Goal: Transaction & Acquisition: Purchase product/service

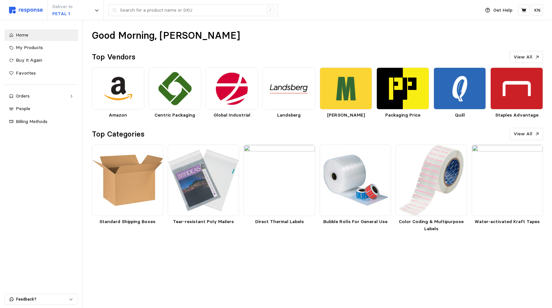
click at [122, 56] on h2 "Top Vendors" at bounding box center [114, 57] width 44 height 10
click at [167, 32] on h1 "Good Morning, [PERSON_NAME]" at bounding box center [166, 35] width 148 height 13
click at [26, 34] on span "Home" at bounding box center [22, 35] width 13 height 6
drag, startPoint x: 26, startPoint y: 34, endPoint x: 208, endPoint y: 272, distance: 299.7
click at [230, 288] on main "Good Morning, [PERSON_NAME] Top Vendors View All Amazon Centric Packaging Globa…" at bounding box center [276, 154] width 552 height 308
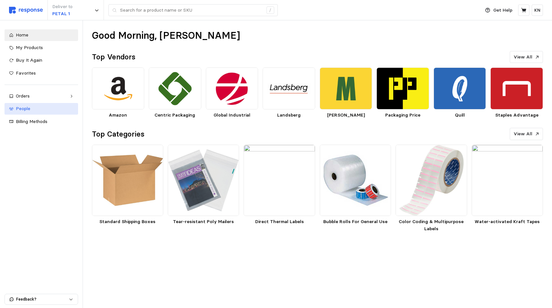
click at [21, 110] on span "People" at bounding box center [23, 108] width 15 height 6
drag, startPoint x: 20, startPoint y: 72, endPoint x: 9, endPoint y: 164, distance: 93.5
click at [8, 218] on div "Home My Products Buy It Again Favorites Orders Needs Review Processing Complete…" at bounding box center [41, 163] width 83 height 287
click at [20, 71] on span "Favorites" at bounding box center [26, 73] width 20 height 6
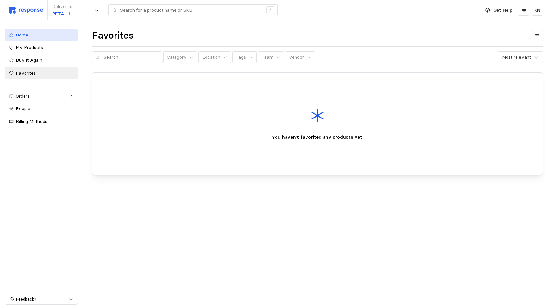
click at [24, 34] on span "Home" at bounding box center [22, 35] width 13 height 6
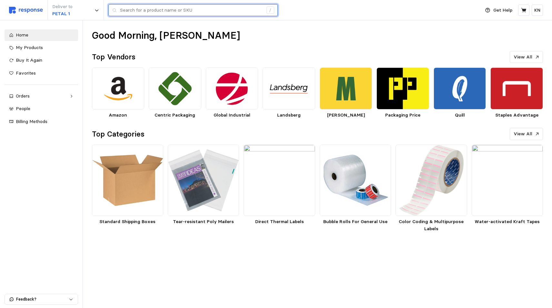
click at [161, 11] on input "text" at bounding box center [191, 11] width 143 height 12
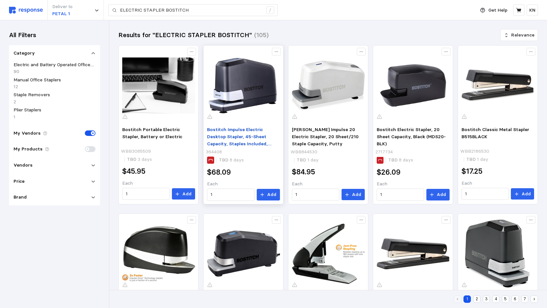
click at [235, 134] on span "Bostitch Impulse Electric Desktop Stapler, 45-Sheet Capacity, Staples Included,…" at bounding box center [239, 139] width 64 height 27
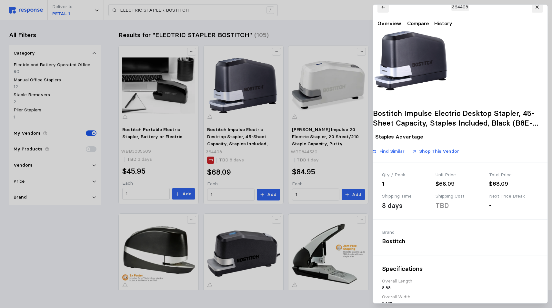
drag, startPoint x: 501, startPoint y: 291, endPoint x: 504, endPoint y: 307, distance: 16.2
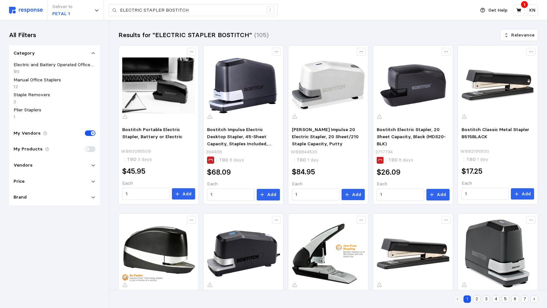
click at [71, 257] on div "All Filters Category Electric and Battery Operated Office Staplers 90 Manual Of…" at bounding box center [54, 163] width 109 height 287
click at [32, 130] on p "My Vendors" at bounding box center [27, 133] width 27 height 7
click at [25, 161] on p "Vendors" at bounding box center [23, 164] width 19 height 7
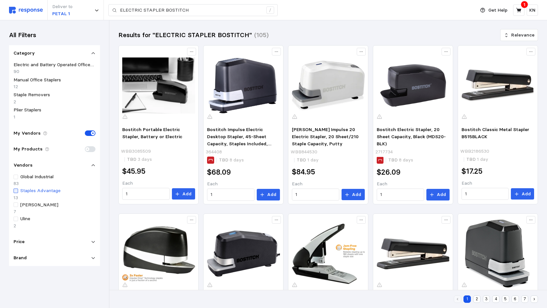
click at [17, 188] on div at bounding box center [16, 190] width 5 height 5
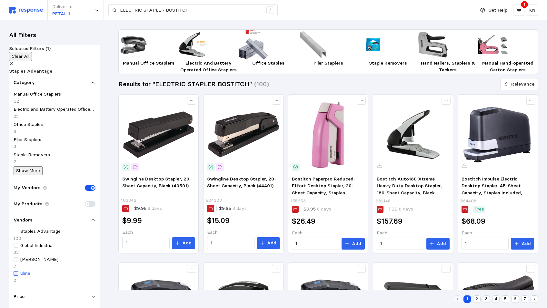
click at [16, 271] on div at bounding box center [16, 273] width 5 height 5
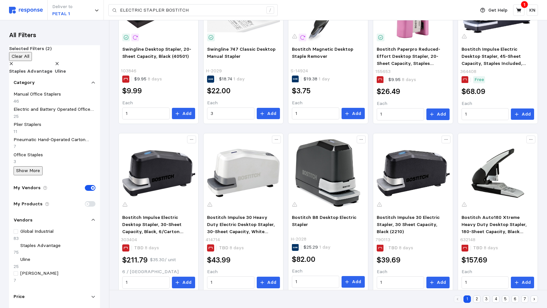
scroll to position [210, 0]
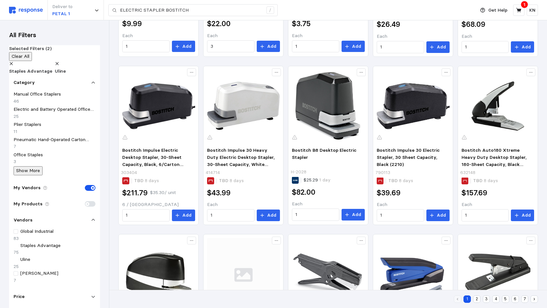
click at [39, 281] on div "All Filters Selected Filters (2) Clear All Staples Advantage Uline Category Man…" at bounding box center [54, 163] width 109 height 287
click at [92, 219] on icon at bounding box center [93, 220] width 3 height 2
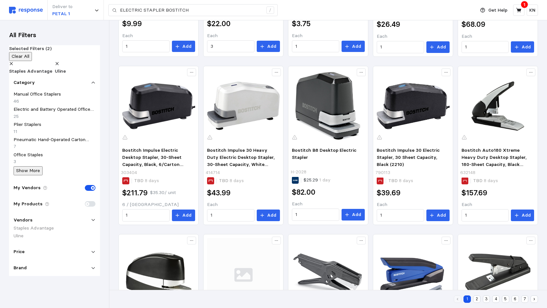
click at [93, 217] on icon at bounding box center [93, 219] width 5 height 5
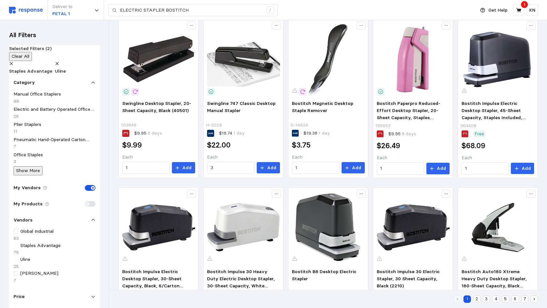
scroll to position [0, 0]
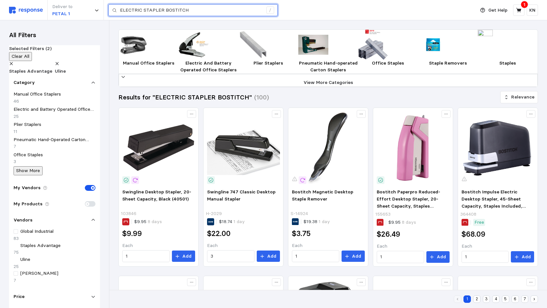
drag, startPoint x: 162, startPoint y: 13, endPoint x: 114, endPoint y: 15, distance: 48.4
click at [114, 15] on div "ELECTRIC STAPLER BOSTITCH /" at bounding box center [192, 10] width 169 height 12
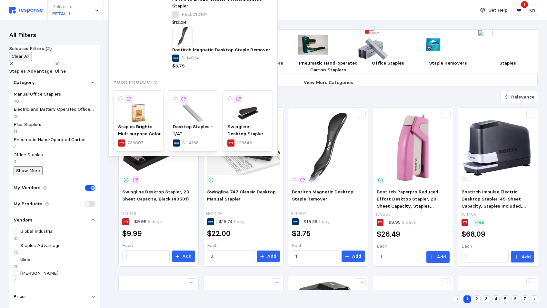
click at [338, 13] on div "Deliver to PETAL 1 ELECTRIC STAPLER BOSTITCH / Categories Electric and Battery …" at bounding box center [240, 10] width 463 height 20
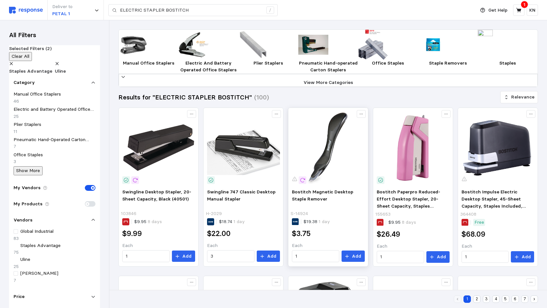
drag, startPoint x: 354, startPoint y: 268, endPoint x: 355, endPoint y: 277, distance: 9.1
click at [354, 259] on p "Add" at bounding box center [356, 255] width 9 height 7
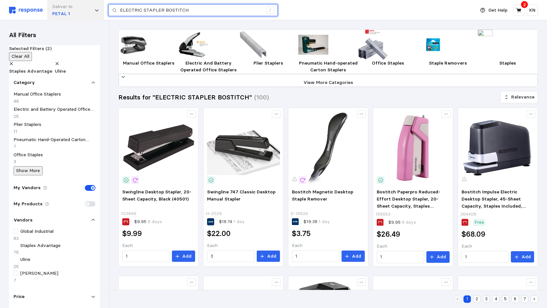
drag, startPoint x: 190, startPoint y: 9, endPoint x: 100, endPoint y: 9, distance: 89.9
click at [103, 11] on div "Deliver to PETAL 1 ELECTRIC STAPLER BOSTITCH /" at bounding box center [240, 10] width 463 height 20
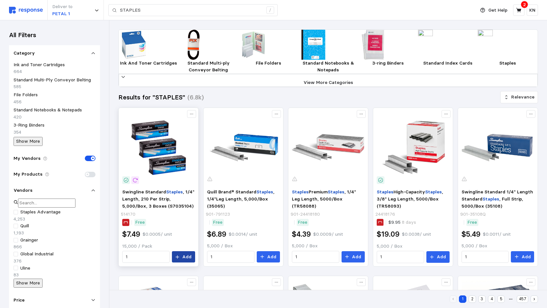
click at [188, 260] on p "Add" at bounding box center [186, 256] width 9 height 7
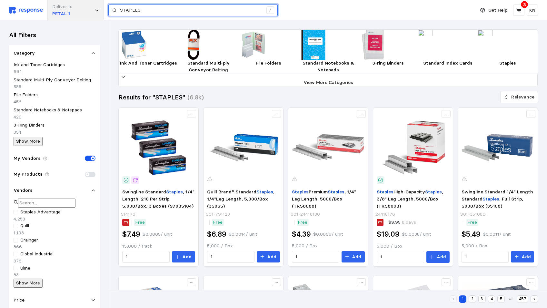
drag, startPoint x: 146, startPoint y: 11, endPoint x: 84, endPoint y: 11, distance: 61.2
click at [84, 11] on div "Deliver to PETAL 1 STAPLES /" at bounding box center [240, 10] width 463 height 20
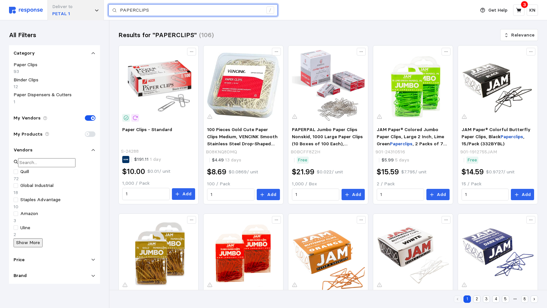
drag, startPoint x: 151, startPoint y: 12, endPoint x: 98, endPoint y: 12, distance: 53.2
click at [98, 12] on div "Deliver to PETAL 1 PAPERCLIPS /" at bounding box center [240, 10] width 463 height 20
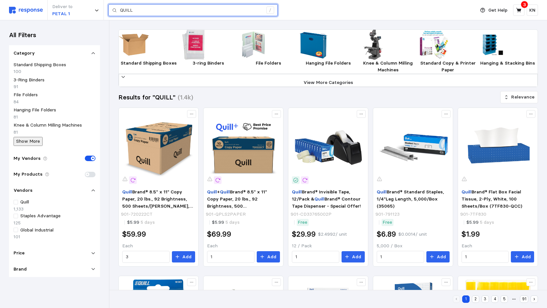
drag, startPoint x: 145, startPoint y: 8, endPoint x: 156, endPoint y: 8, distance: 11.0
click at [146, 8] on input "QUILL" at bounding box center [191, 11] width 143 height 12
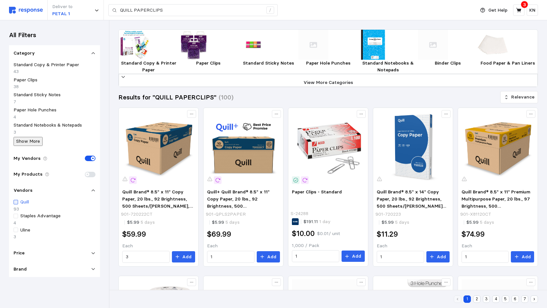
click at [15, 200] on div at bounding box center [16, 202] width 5 height 5
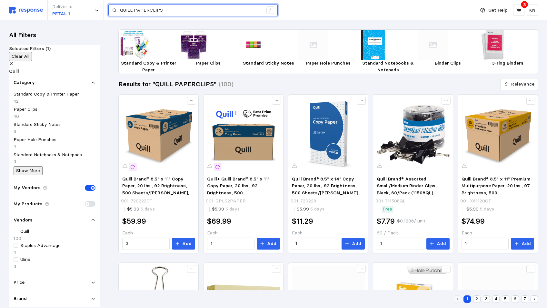
drag, startPoint x: 166, startPoint y: 10, endPoint x: 110, endPoint y: 7, distance: 56.1
click at [110, 7] on div "QUILL PAPERCLIPS /" at bounding box center [192, 10] width 169 height 12
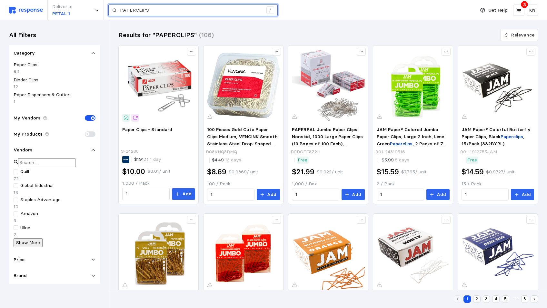
click at [153, 10] on input "PAPERCLIPS" at bounding box center [191, 11] width 143 height 12
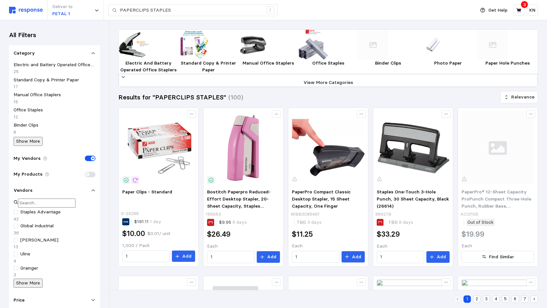
click at [34, 279] on p "Show More" at bounding box center [28, 282] width 24 height 7
click at [15, 210] on div at bounding box center [16, 212] width 5 height 5
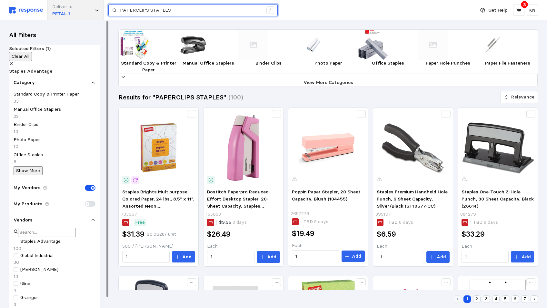
drag, startPoint x: 177, startPoint y: 9, endPoint x: 93, endPoint y: 8, distance: 84.1
click at [93, 8] on div "Deliver to PETAL 1 PAPERCLIPS STAPLES /" at bounding box center [240, 10] width 463 height 20
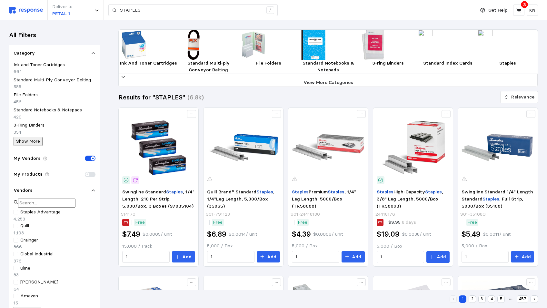
click at [34, 155] on p "My Vendors" at bounding box center [27, 158] width 27 height 7
click at [16, 210] on div at bounding box center [16, 212] width 5 height 5
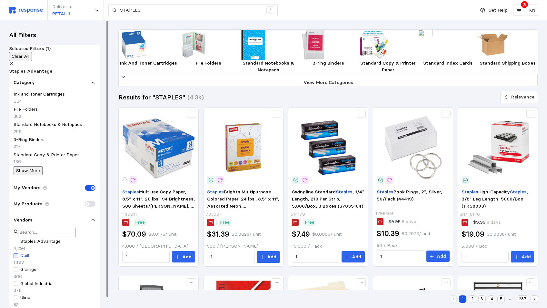
click at [17, 253] on div at bounding box center [16, 255] width 5 height 5
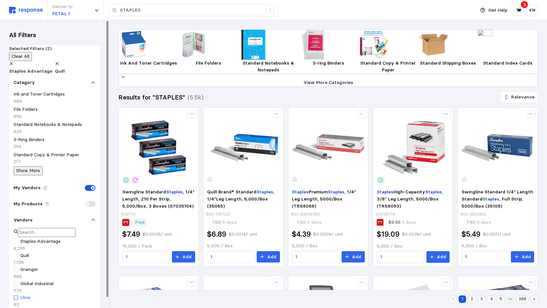
click at [16, 295] on div at bounding box center [16, 297] width 5 height 5
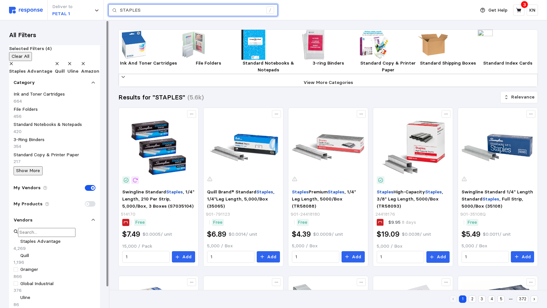
click at [147, 11] on input "STAPLES" at bounding box center [191, 11] width 143 height 12
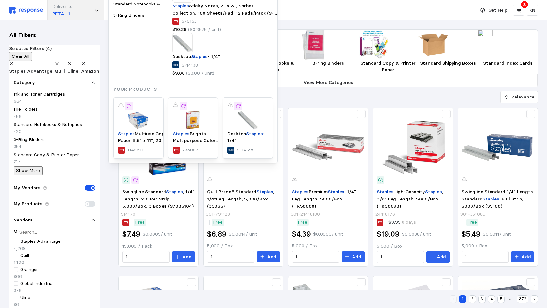
drag, startPoint x: 147, startPoint y: 11, endPoint x: 79, endPoint y: 4, distance: 68.5
click at [95, 11] on div "Deliver to PETAL 1 STAPLES / Suggestions staples staples brand glue staples sta…" at bounding box center [240, 10] width 463 height 20
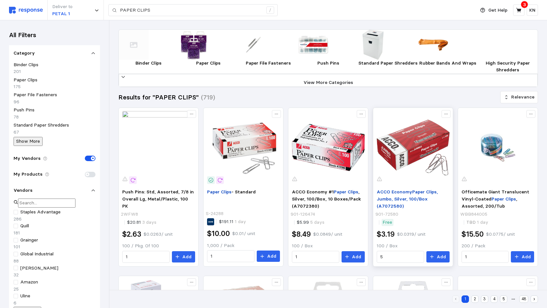
scroll to position [32, 0]
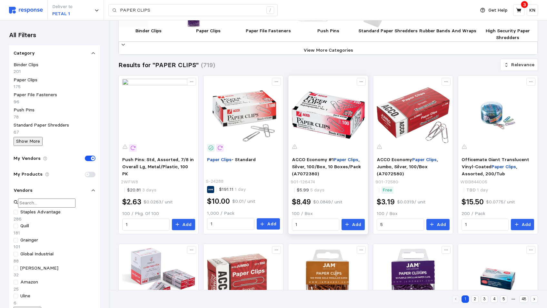
drag, startPoint x: 355, startPoint y: 236, endPoint x: 356, endPoint y: 243, distance: 7.1
click at [355, 228] on p "Add" at bounding box center [356, 224] width 9 height 7
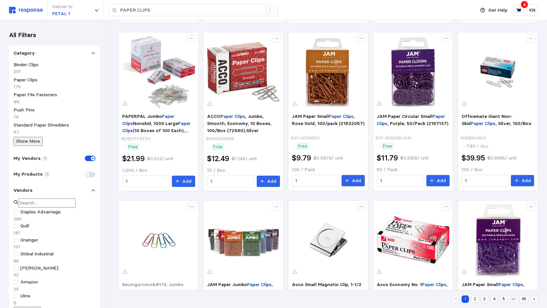
scroll to position [141, 0]
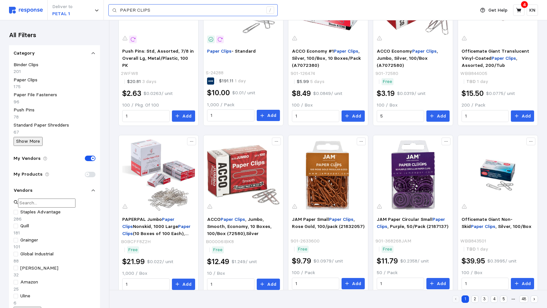
click at [119, 9] on div "PAPER CLIPS /" at bounding box center [192, 10] width 169 height 12
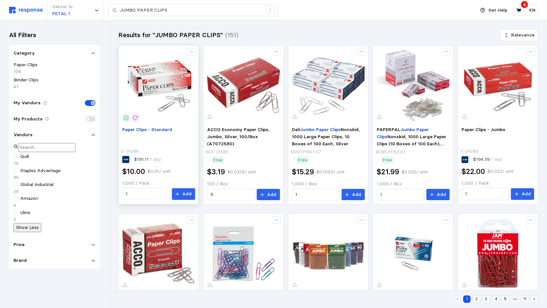
click at [148, 130] on span "Paper Clips - Standard" at bounding box center [147, 129] width 50 height 6
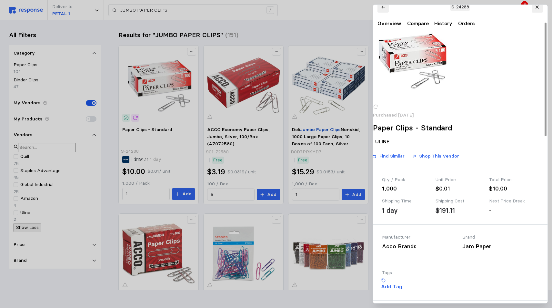
click at [537, 9] on icon at bounding box center [536, 7] width 5 height 5
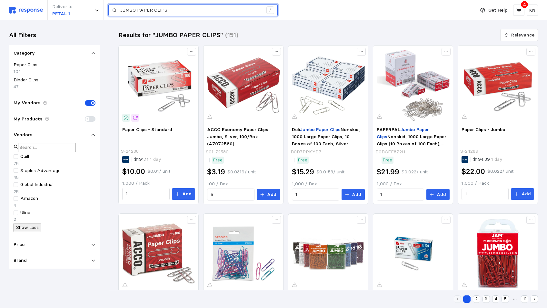
click at [151, 9] on input "JUMBO PAPER CLIPS" at bounding box center [191, 11] width 143 height 12
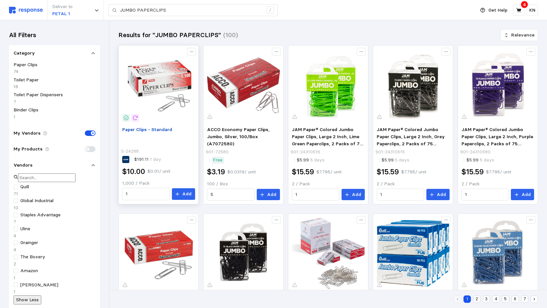
click at [145, 131] on span "Paper Clips - Standard" at bounding box center [147, 129] width 50 height 6
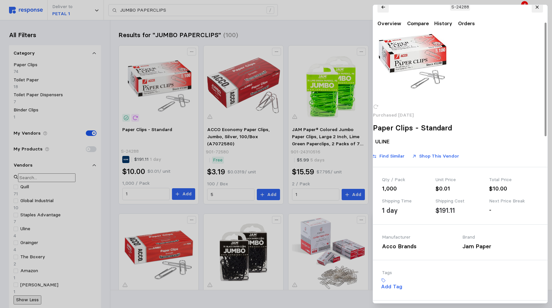
drag, startPoint x: 501, startPoint y: 291, endPoint x: 437, endPoint y: 271, distance: 66.6
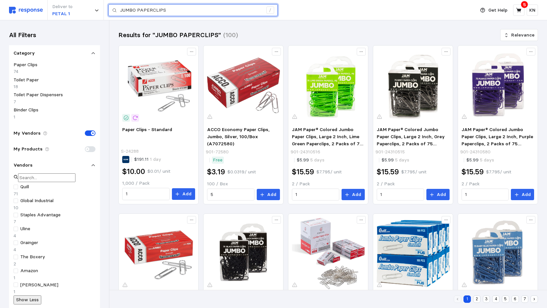
drag, startPoint x: 171, startPoint y: 11, endPoint x: 106, endPoint y: 13, distance: 64.8
click at [106, 13] on div "Deliver to PETAL 1 JUMBO PAPERCLIPS /" at bounding box center [240, 10] width 463 height 20
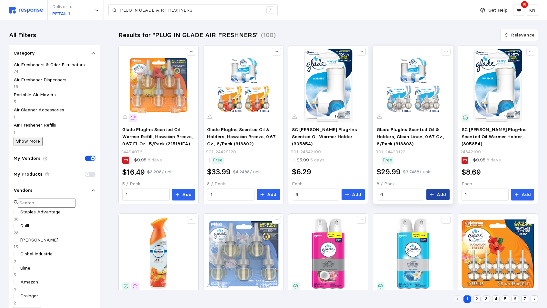
click at [436, 194] on button "Add" at bounding box center [437, 195] width 23 height 12
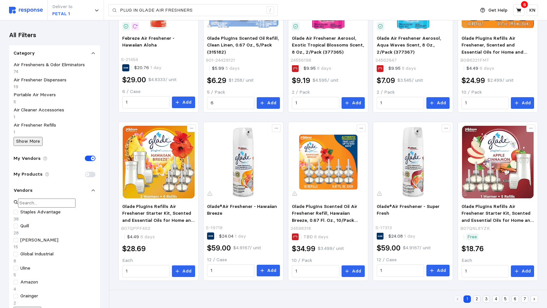
scroll to position [260, 0]
click at [476, 297] on button "2" at bounding box center [476, 298] width 7 height 7
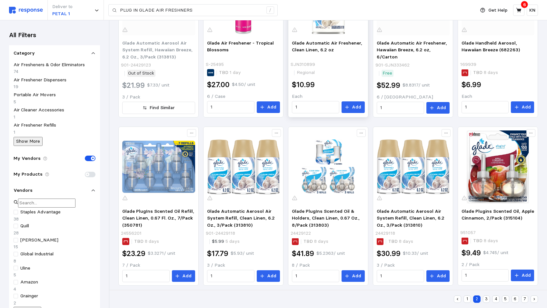
scroll to position [260, 0]
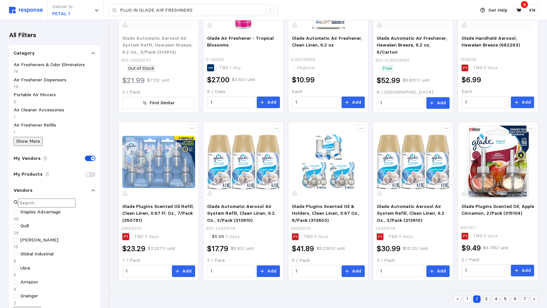
click at [485, 297] on button "3" at bounding box center [486, 298] width 7 height 7
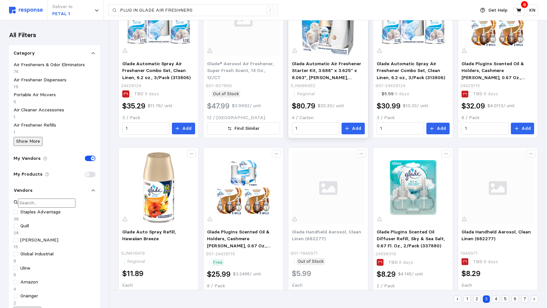
scroll to position [260, 0]
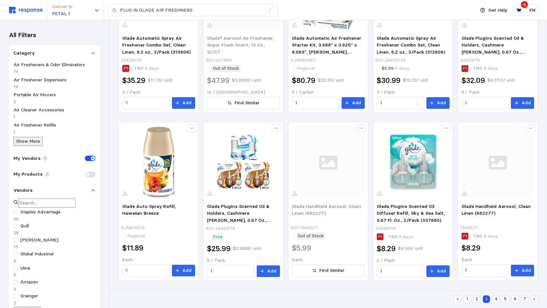
click at [496, 299] on button "4" at bounding box center [495, 298] width 7 height 7
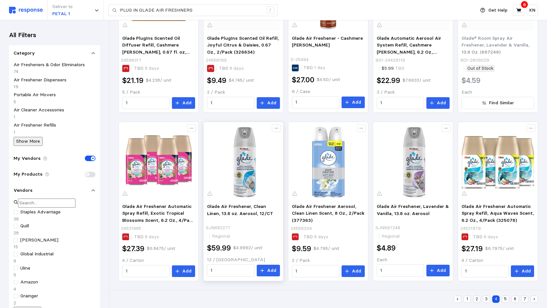
scroll to position [260, 0]
click at [506, 299] on button "5" at bounding box center [505, 298] width 7 height 7
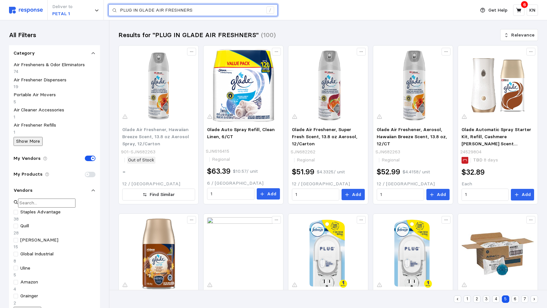
click at [203, 12] on input "PLUG IN GLADE AIR FRESHNERS" at bounding box center [191, 11] width 143 height 12
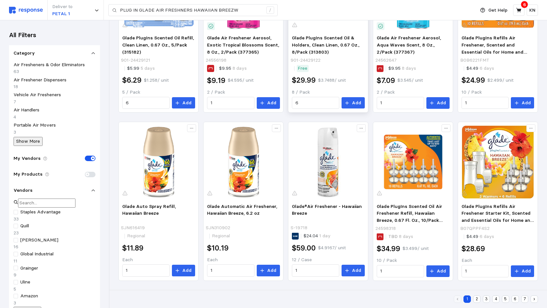
scroll to position [334, 0]
click at [476, 298] on button "2" at bounding box center [476, 298] width 7 height 7
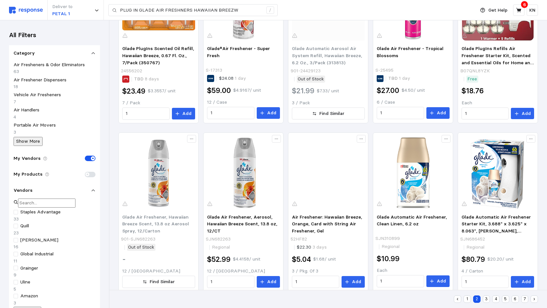
scroll to position [334, 0]
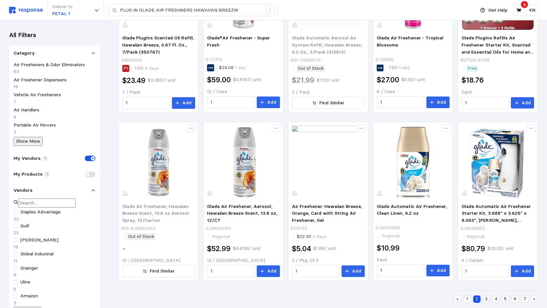
click at [485, 298] on button "3" at bounding box center [486, 298] width 7 height 7
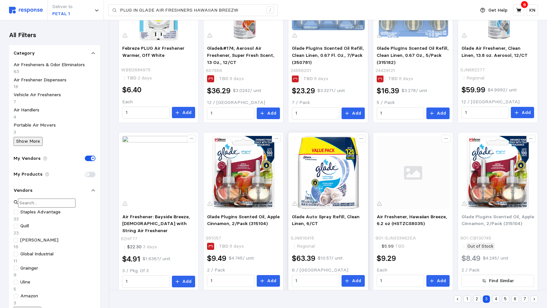
scroll to position [334, 0]
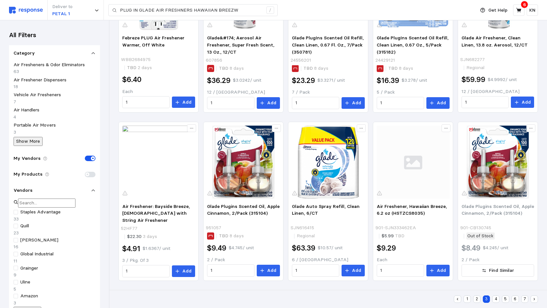
click at [496, 299] on button "4" at bounding box center [495, 298] width 7 height 7
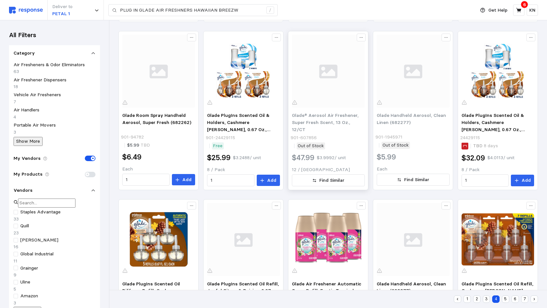
scroll to position [76, 0]
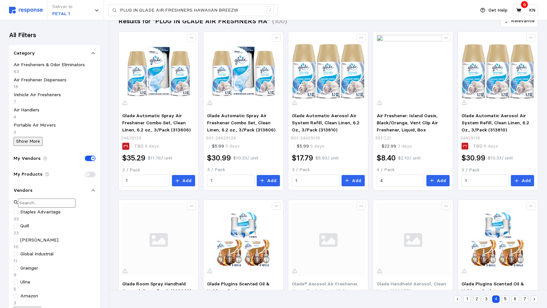
click at [505, 298] on button "5" at bounding box center [505, 298] width 7 height 7
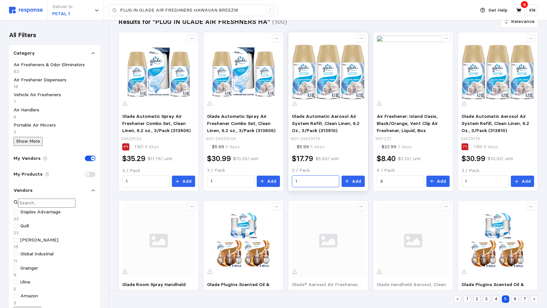
scroll to position [44, 0]
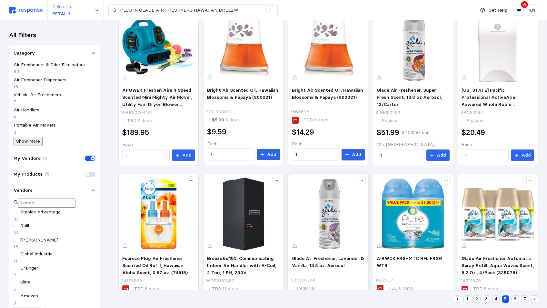
scroll to position [334, 0]
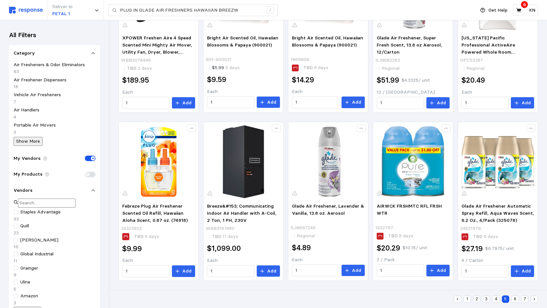
click at [515, 298] on button "6" at bounding box center [514, 298] width 7 height 7
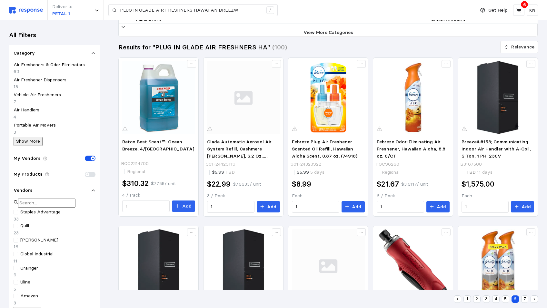
scroll to position [44, 0]
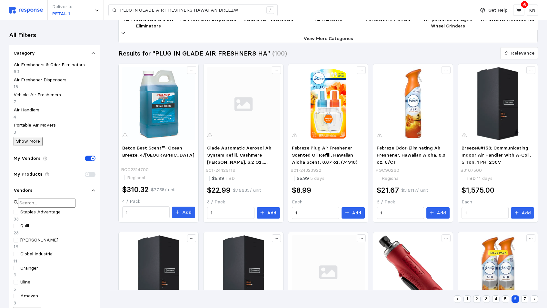
click at [467, 299] on button "1" at bounding box center [466, 298] width 7 height 7
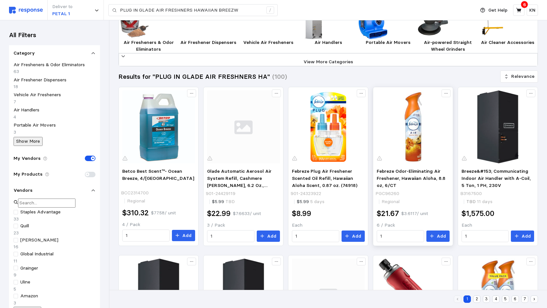
scroll to position [0, 0]
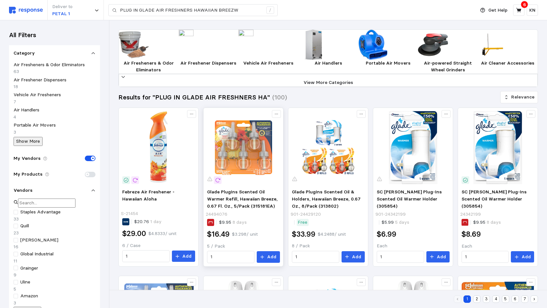
drag, startPoint x: 269, startPoint y: 268, endPoint x: 263, endPoint y: 274, distance: 8.7
click at [269, 260] on p "Add" at bounding box center [271, 256] width 9 height 7
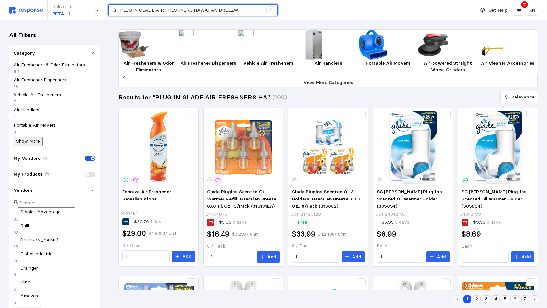
drag, startPoint x: 236, startPoint y: 9, endPoint x: 106, endPoint y: 12, distance: 130.6
click at [108, 14] on div "Deliver to PETAL 1 PLUG IN GLADE AIR FRESHNERS HAWAIIAN BREEZW /" at bounding box center [240, 10] width 463 height 20
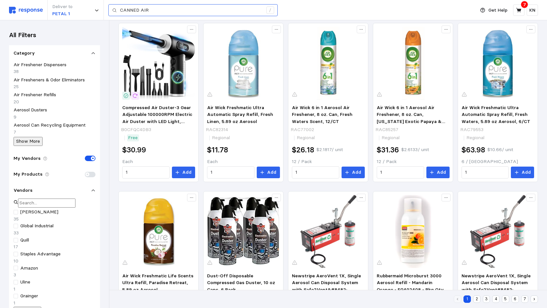
scroll to position [60, 0]
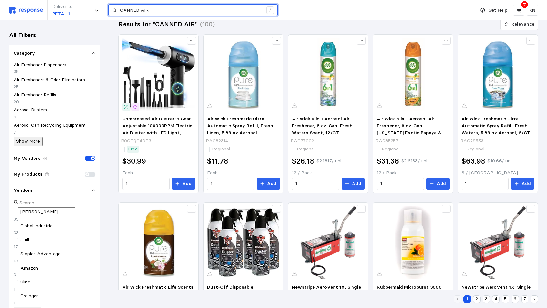
click at [162, 10] on input "CANNED AIR" at bounding box center [191, 11] width 143 height 12
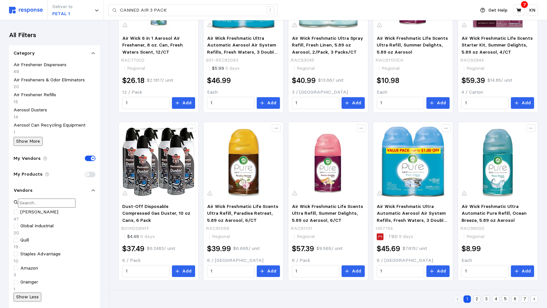
scroll to position [318, 0]
click at [479, 298] on button "2" at bounding box center [476, 298] width 7 height 7
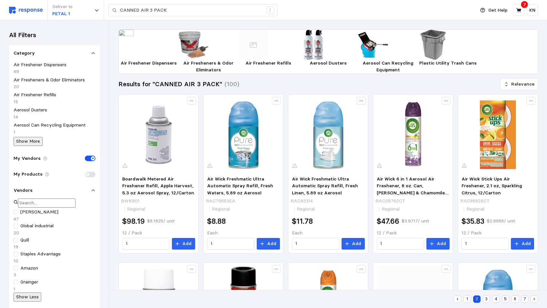
click at [486, 298] on button "3" at bounding box center [486, 298] width 7 height 7
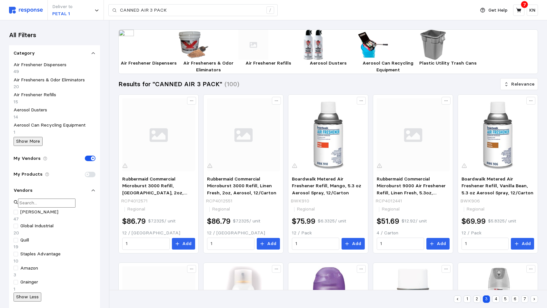
click at [496, 298] on button "4" at bounding box center [495, 298] width 7 height 7
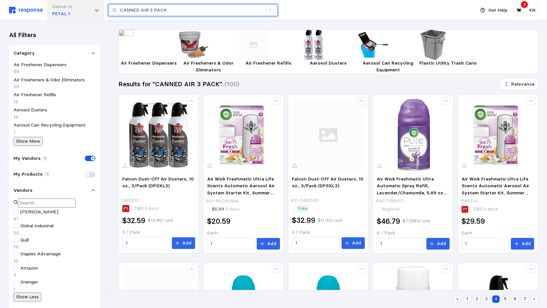
drag, startPoint x: 179, startPoint y: 13, endPoint x: 98, endPoint y: 11, distance: 80.9
click at [98, 11] on div "Deliver to PETAL 1 CANNED AIR 3 PACK /" at bounding box center [240, 10] width 463 height 20
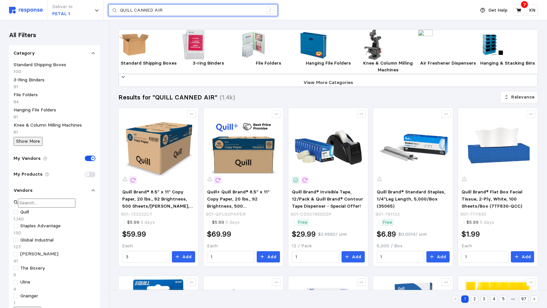
click at [174, 11] on input "QUILL CANNED AIR" at bounding box center [191, 11] width 143 height 12
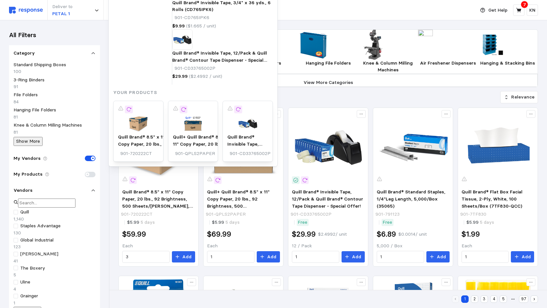
drag, startPoint x: 169, startPoint y: 11, endPoint x: 174, endPoint y: 11, distance: 4.8
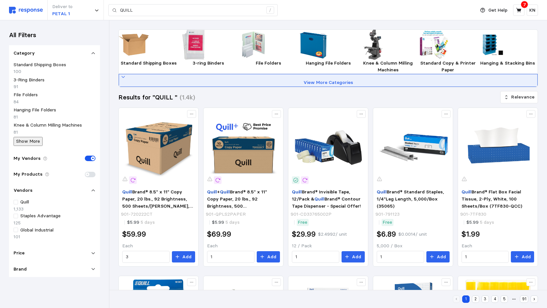
click at [317, 86] on p "View More Categories" at bounding box center [328, 82] width 414 height 7
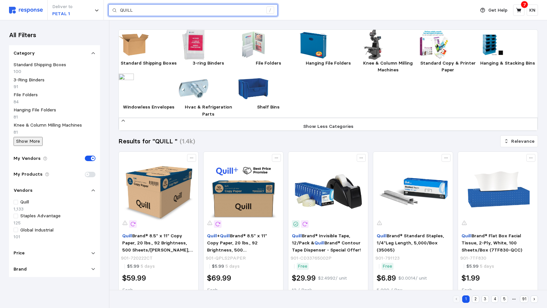
click at [159, 10] on input "QUILL" at bounding box center [191, 11] width 143 height 12
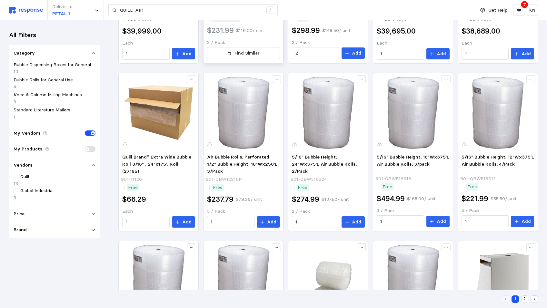
scroll to position [2, 0]
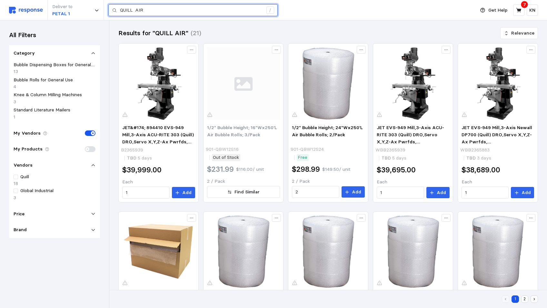
click at [148, 10] on input "QUILL AIR" at bounding box center [191, 11] width 143 height 12
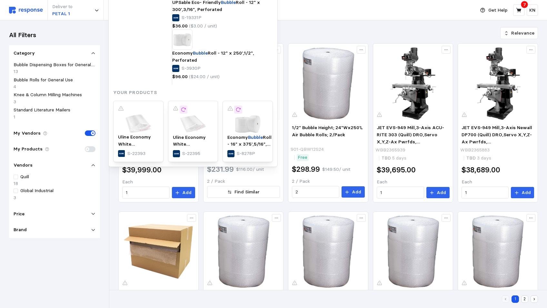
type input "B"
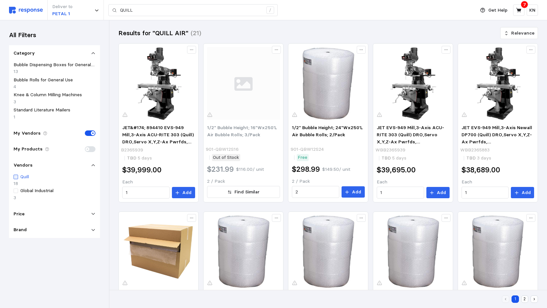
click at [16, 174] on div at bounding box center [16, 176] width 5 height 5
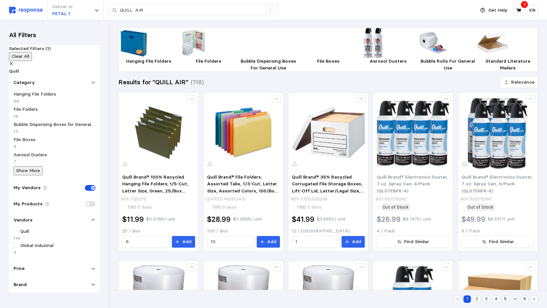
scroll to position [60, 0]
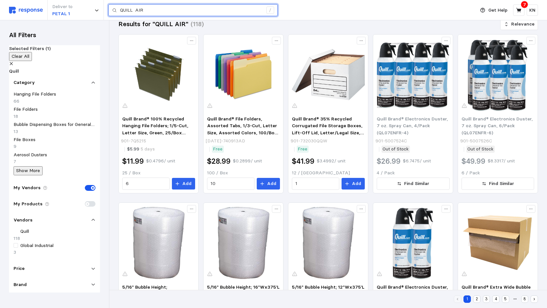
click at [172, 11] on input "QUILL AIR" at bounding box center [191, 11] width 143 height 12
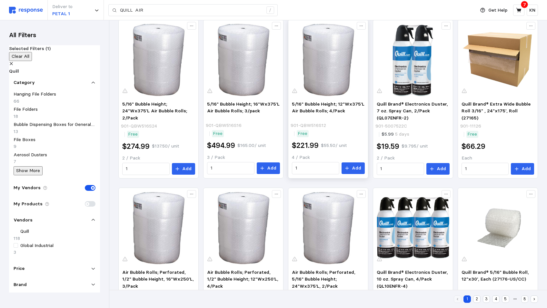
scroll to position [318, 0]
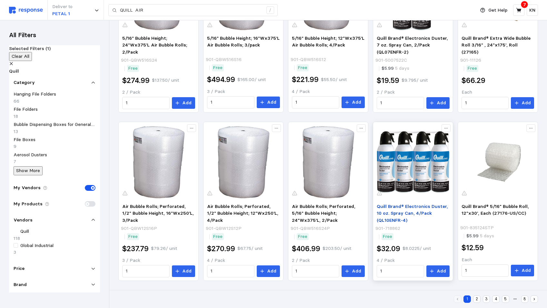
click at [409, 207] on span "Quill Brand® Electronics Duster, 10 oz. Spray Can, 4/Pack (QL10ENFR-4)" at bounding box center [411, 213] width 71 height 20
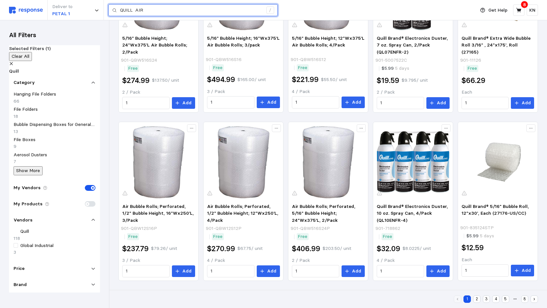
click at [152, 12] on input "QUILL AIR" at bounding box center [191, 11] width 143 height 12
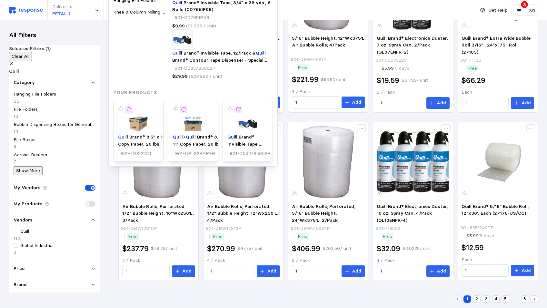
type input "Q"
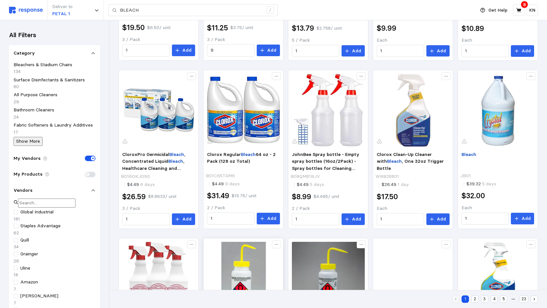
scroll to position [97, 0]
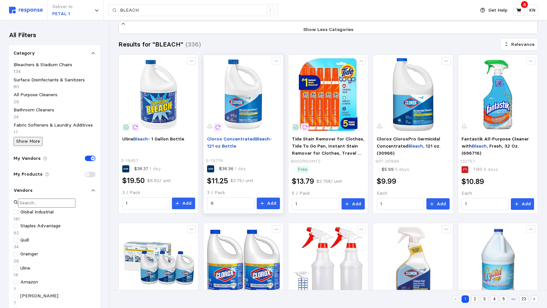
click at [233, 142] on span "Clorox Concentrated" at bounding box center [231, 139] width 48 height 6
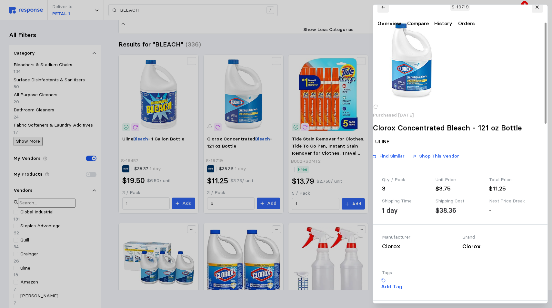
click at [496, 99] on div at bounding box center [460, 60] width 174 height 77
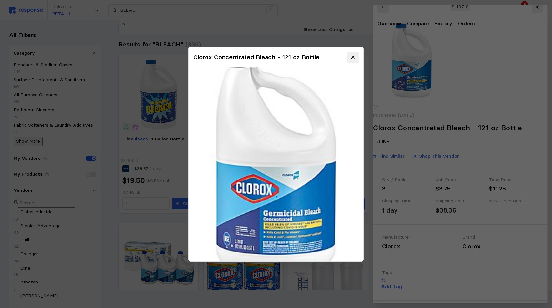
click at [352, 56] on icon at bounding box center [353, 57] width 6 height 6
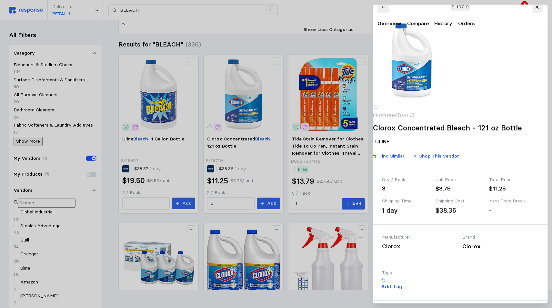
click at [269, 64] on div at bounding box center [276, 154] width 552 height 308
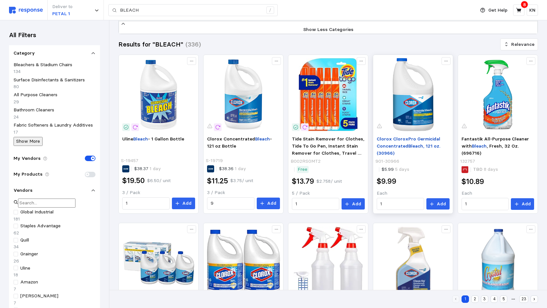
click at [403, 149] on span "Clorox CloroxPro Germicidal Concentrated" at bounding box center [407, 142] width 63 height 13
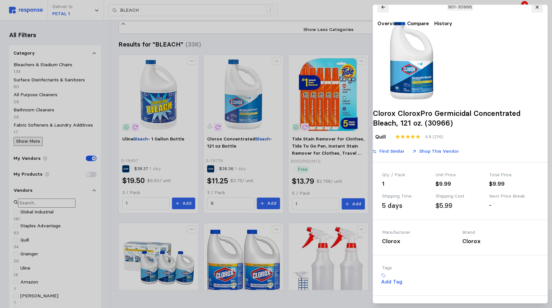
drag, startPoint x: 504, startPoint y: 288, endPoint x: 479, endPoint y: 297, distance: 26.6
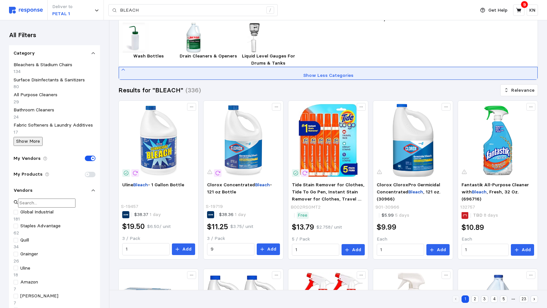
scroll to position [0, 0]
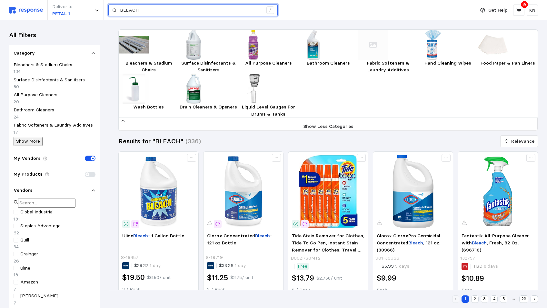
click at [150, 13] on input "BLEACH" at bounding box center [191, 11] width 143 height 12
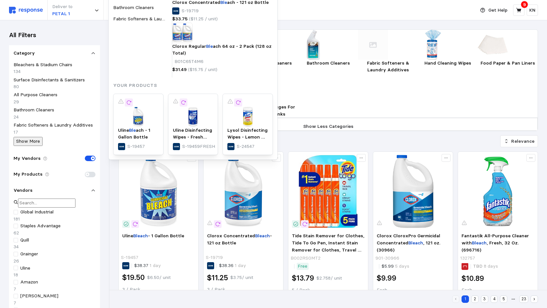
type input "B"
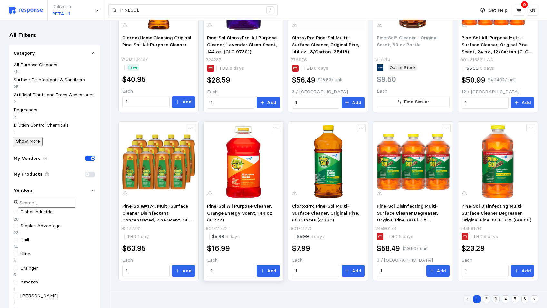
scroll to position [318, 0]
drag, startPoint x: 487, startPoint y: 298, endPoint x: 478, endPoint y: 301, distance: 9.6
click at [486, 298] on button "2" at bounding box center [486, 298] width 7 height 7
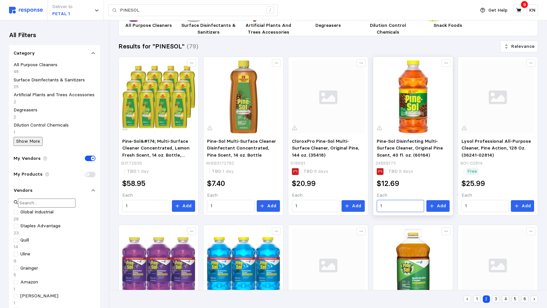
scroll to position [28, 0]
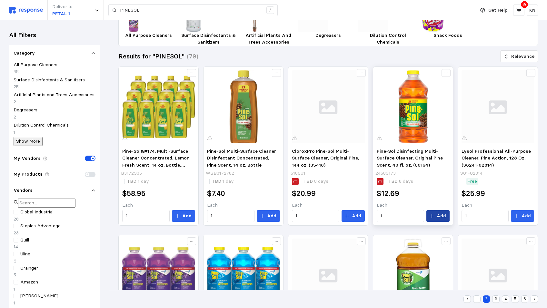
click at [439, 219] on p "Add" at bounding box center [440, 215] width 9 height 7
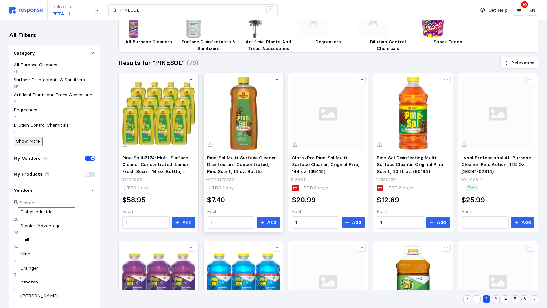
scroll to position [0, 0]
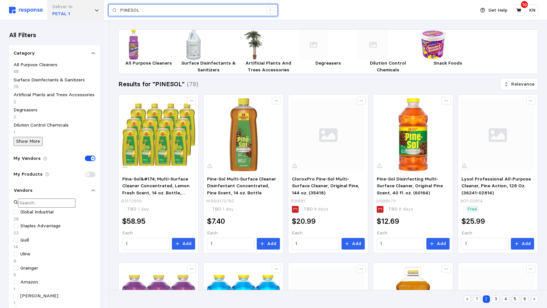
drag, startPoint x: 150, startPoint y: 8, endPoint x: 100, endPoint y: 17, distance: 51.1
click at [100, 17] on div "Deliver to PETAL 1 PINESOL /" at bounding box center [240, 10] width 463 height 20
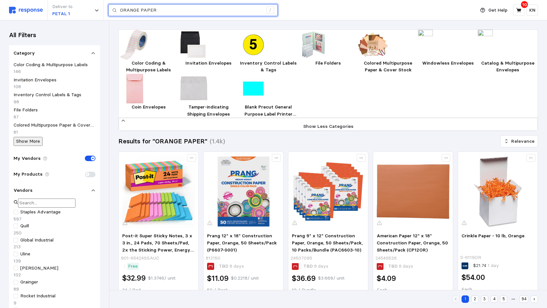
click at [157, 11] on input "ORANGE PAPER" at bounding box center [191, 11] width 143 height 12
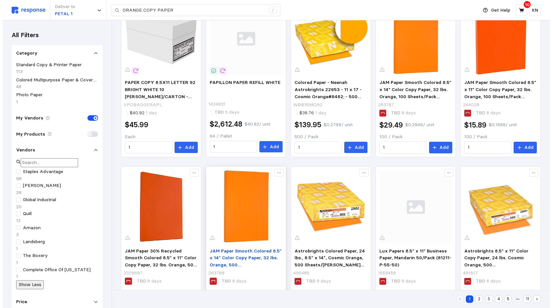
scroll to position [129, 0]
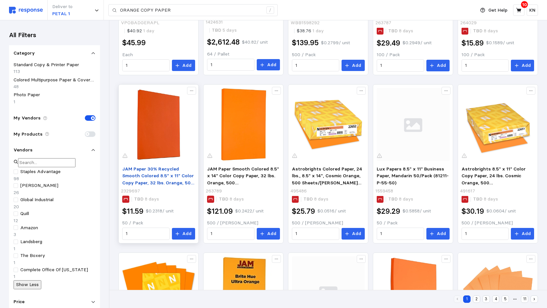
click at [144, 175] on span "JAM Paper 30% Recycled Smooth Colored 8.5" x 11" Color Copy Paper, 32 lbs. Oran…" at bounding box center [158, 179] width 72 height 27
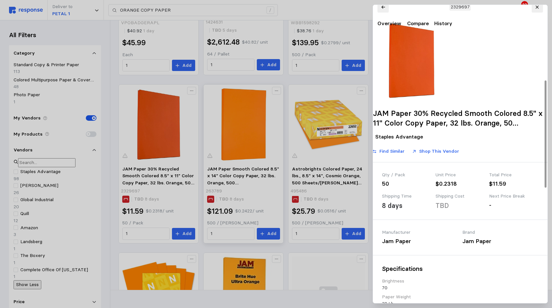
drag, startPoint x: 502, startPoint y: 290, endPoint x: 235, endPoint y: 240, distance: 270.8
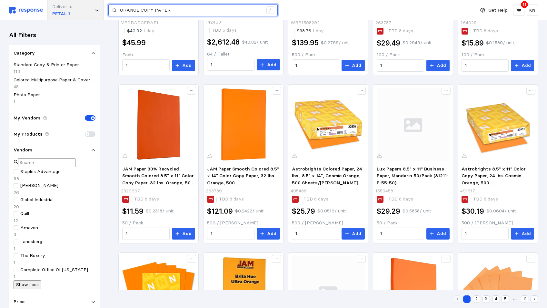
drag, startPoint x: 173, startPoint y: 10, endPoint x: 89, endPoint y: 12, distance: 84.2
click at [89, 12] on div "Deliver to PETAL 1 ORANGE COPY PAPER /" at bounding box center [240, 10] width 463 height 20
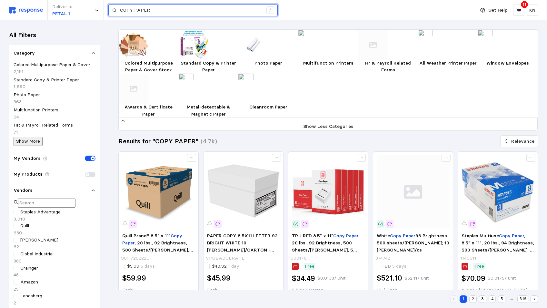
click at [160, 11] on input "COPY PAPER" at bounding box center [191, 11] width 143 height 12
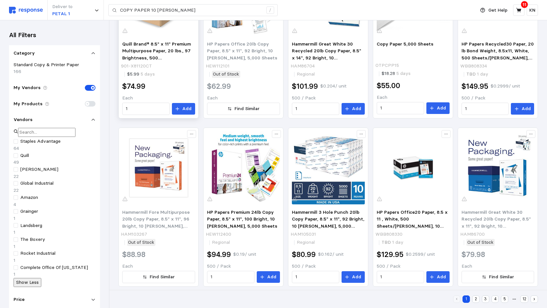
scroll to position [260, 0]
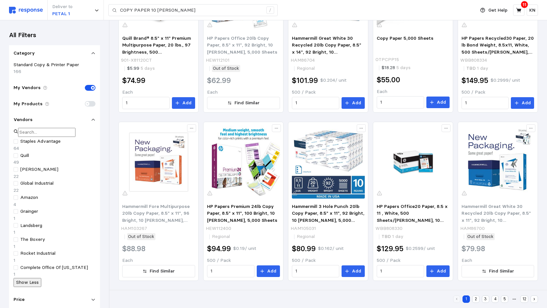
click at [476, 297] on button "2" at bounding box center [475, 298] width 7 height 7
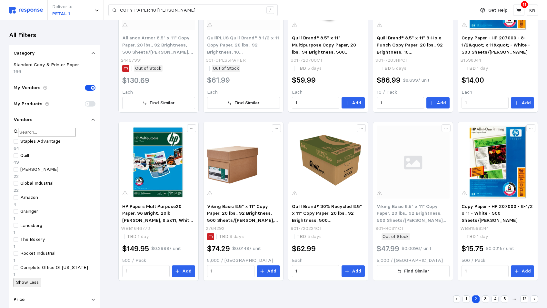
scroll to position [164, 0]
click at [486, 297] on button "3" at bounding box center [485, 298] width 7 height 7
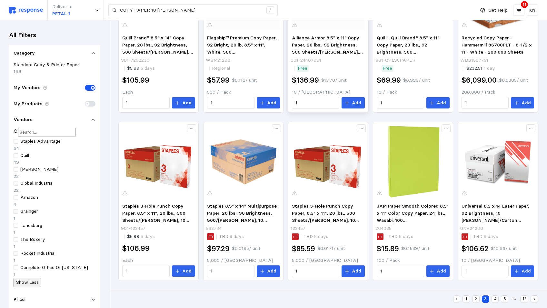
scroll to position [260, 0]
click at [495, 298] on button "4" at bounding box center [494, 298] width 7 height 7
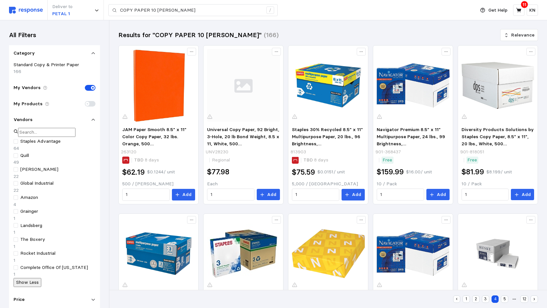
click at [504, 298] on button "5" at bounding box center [504, 298] width 7 height 7
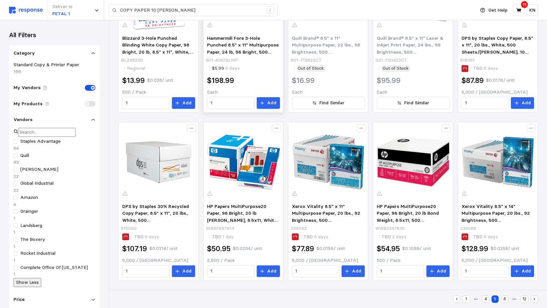
scroll to position [260, 0]
click at [505, 299] on button "6" at bounding box center [504, 298] width 7 height 7
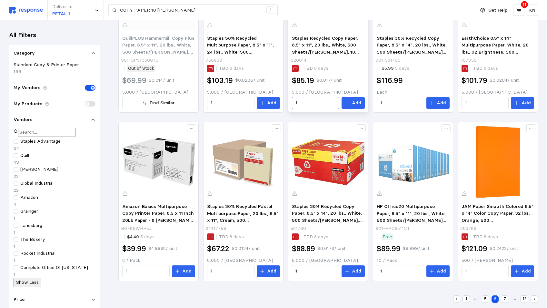
scroll to position [260, 0]
click at [467, 299] on button "1" at bounding box center [465, 298] width 7 height 7
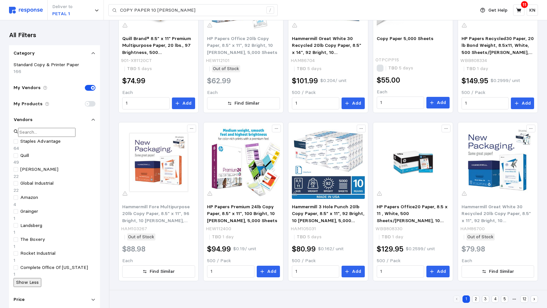
scroll to position [164, 0]
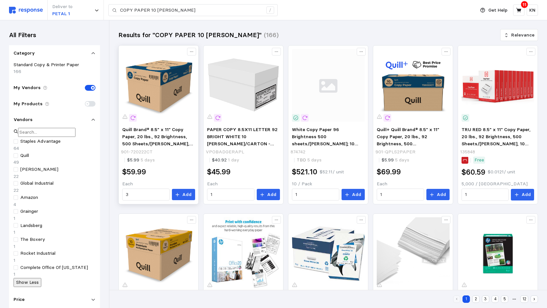
drag, startPoint x: 186, startPoint y: 193, endPoint x: 184, endPoint y: 203, distance: 9.8
click at [186, 193] on p "Add" at bounding box center [186, 194] width 9 height 7
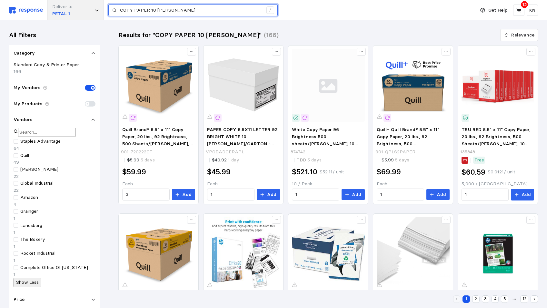
drag, startPoint x: 181, startPoint y: 11, endPoint x: 81, endPoint y: 9, distance: 100.3
click at [98, 11] on div "Deliver to PETAL 1 COPY PAPER 10 [PERSON_NAME] /" at bounding box center [240, 10] width 463 height 20
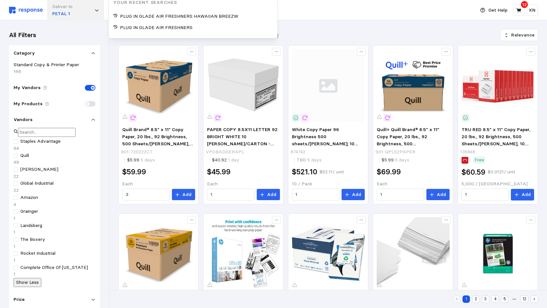
type input "F"
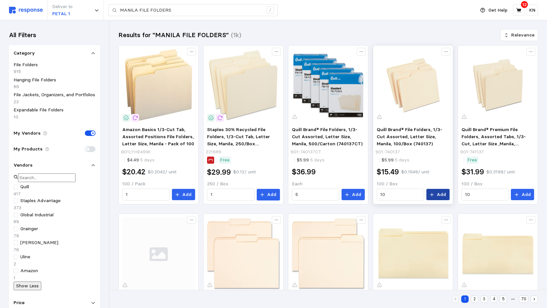
click at [437, 195] on button "Add" at bounding box center [437, 195] width 23 height 12
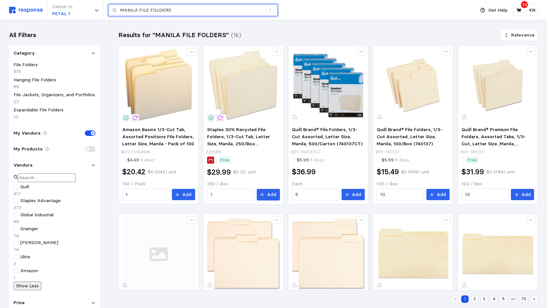
drag, startPoint x: 172, startPoint y: 9, endPoint x: 105, endPoint y: 11, distance: 67.1
click at [107, 10] on div "Deliver to PETAL 1 MANILA FILE FOLDERS /" at bounding box center [240, 10] width 463 height 20
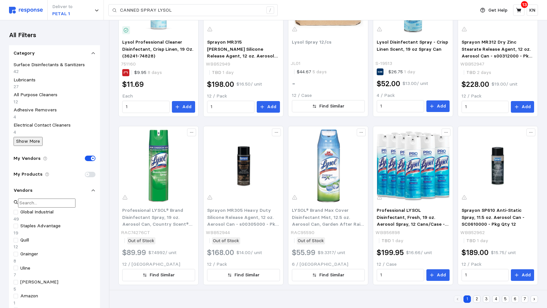
scroll to position [387, 0]
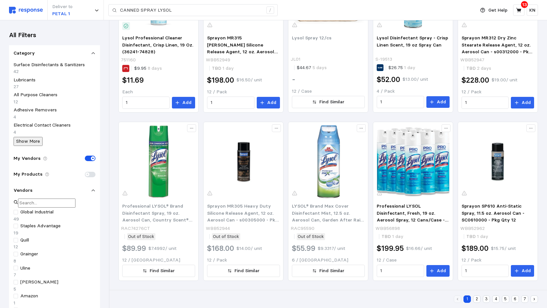
click at [476, 298] on button "2" at bounding box center [476, 298] width 7 height 7
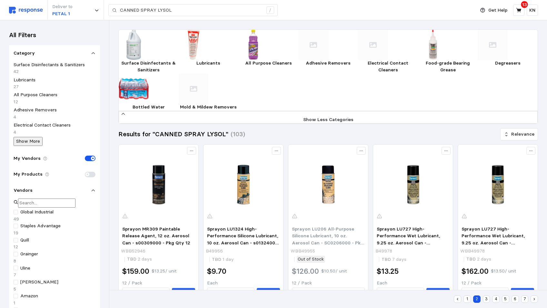
click at [466, 298] on button "1" at bounding box center [466, 298] width 7 height 7
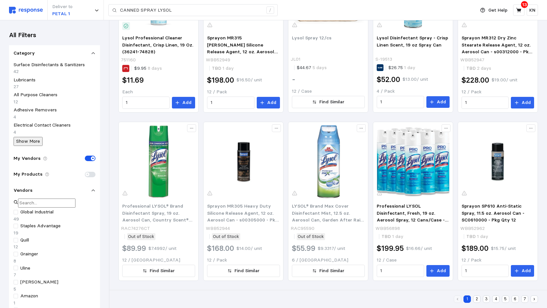
scroll to position [387, 0]
click at [477, 298] on button "2" at bounding box center [476, 298] width 7 height 7
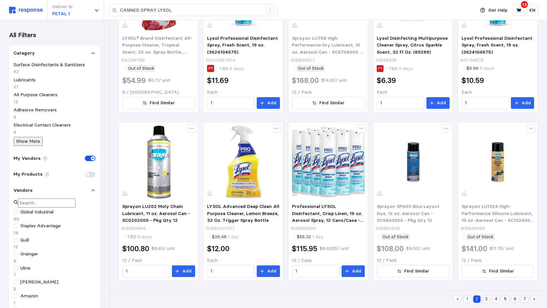
scroll to position [387, 0]
click at [484, 299] on button "3" at bounding box center [486, 298] width 7 height 7
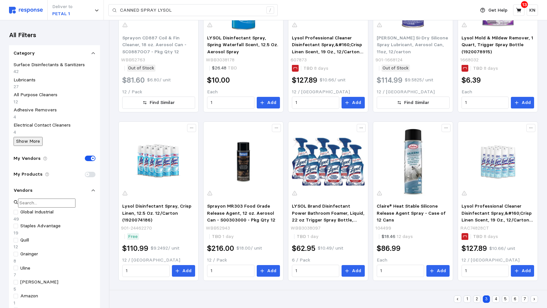
scroll to position [387, 0]
click at [496, 299] on button "4" at bounding box center [495, 298] width 7 height 7
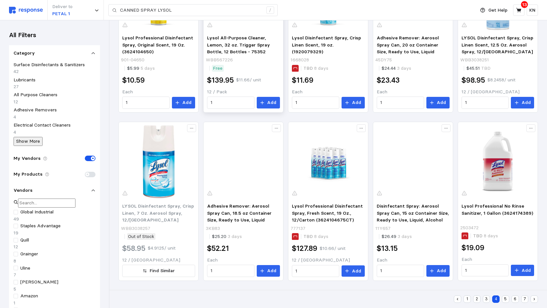
scroll to position [387, 0]
click at [505, 299] on button "5" at bounding box center [505, 298] width 7 height 7
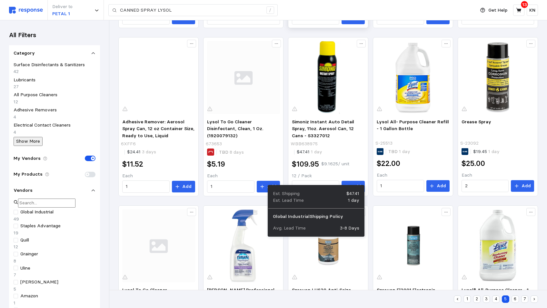
scroll to position [387, 0]
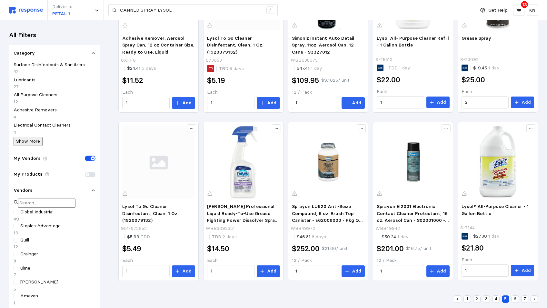
click at [516, 298] on button "6" at bounding box center [514, 298] width 7 height 7
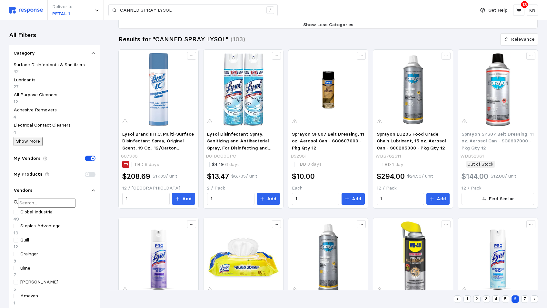
scroll to position [97, 0]
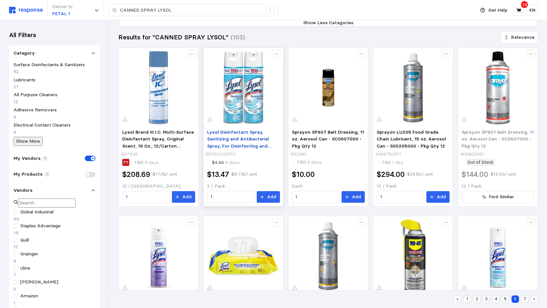
click at [229, 163] on span "Lysol Disinfectant Spray, Sanitizing and Antibacterial Spray, For Disinfecting …" at bounding box center [240, 146] width 67 height 34
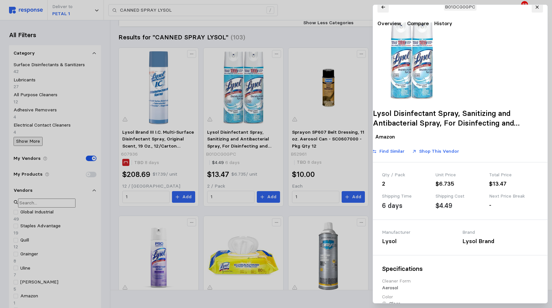
drag, startPoint x: 502, startPoint y: 291, endPoint x: 369, endPoint y: 269, distance: 134.0
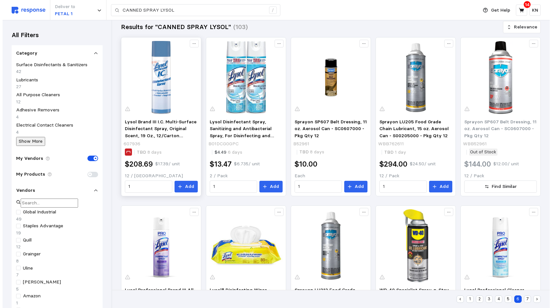
scroll to position [0, 0]
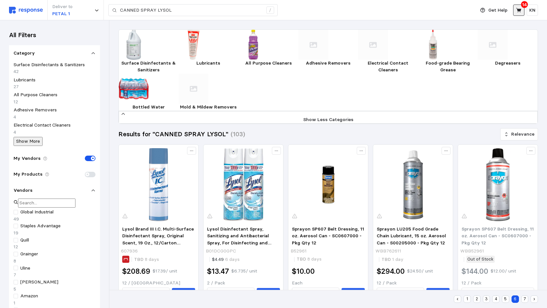
click at [518, 8] on icon at bounding box center [519, 10] width 6 height 6
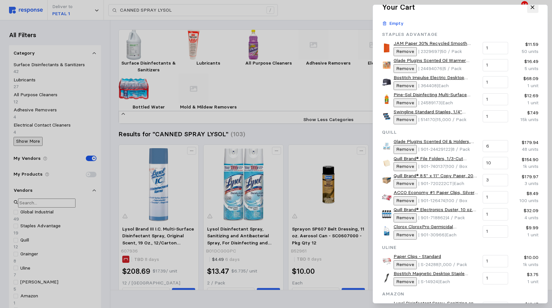
drag, startPoint x: 447, startPoint y: 11, endPoint x: 348, endPoint y: 15, distance: 99.3
click at [460, 30] on div "Your Cart Empty" at bounding box center [459, 13] width 165 height 33
drag, startPoint x: 177, startPoint y: 8, endPoint x: 139, endPoint y: 10, distance: 37.4
click at [139, 10] on div at bounding box center [276, 154] width 552 height 308
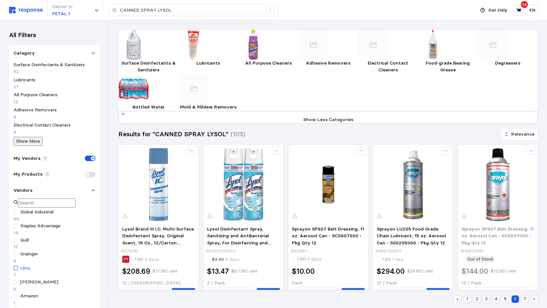
click at [18, 265] on div at bounding box center [16, 267] width 5 height 5
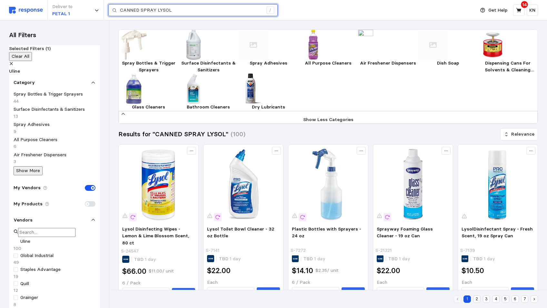
drag, startPoint x: 172, startPoint y: 10, endPoint x: 5, endPoint y: 12, distance: 166.7
click at [97, 9] on div "Deliver to PETAL 1 CANNED SPRAY LYSOL /" at bounding box center [240, 10] width 463 height 20
type input "L"
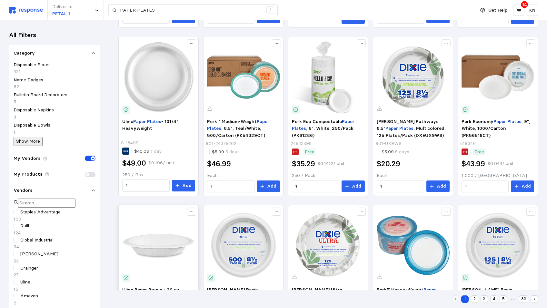
scroll to position [193, 0]
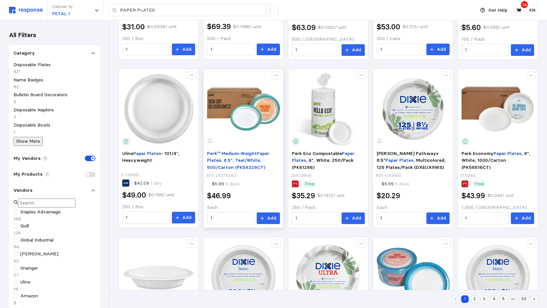
click at [234, 170] on span ", 8.5", Teal/White, 500/Carton (PK54329CT)" at bounding box center [236, 163] width 58 height 13
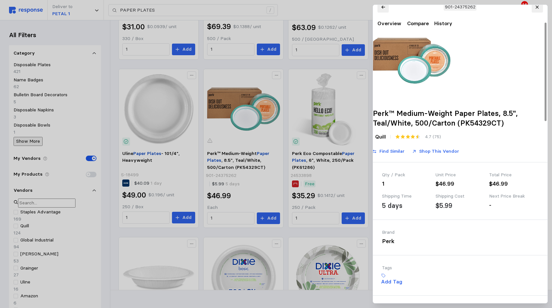
click at [305, 4] on div at bounding box center [276, 154] width 552 height 308
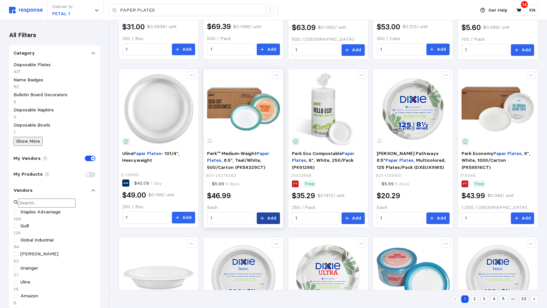
drag, startPoint x: 269, startPoint y: 225, endPoint x: 272, endPoint y: 227, distance: 3.9
click at [269, 221] on p "Add" at bounding box center [271, 217] width 9 height 7
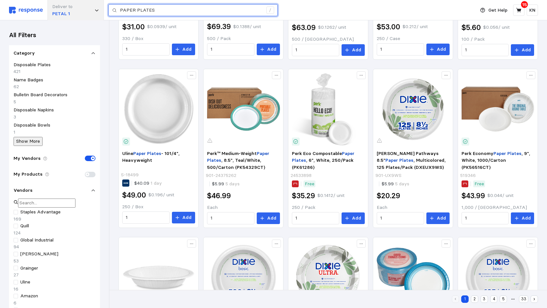
drag, startPoint x: 105, startPoint y: 11, endPoint x: 93, endPoint y: 9, distance: 12.1
click at [99, 12] on div "Deliver to PETAL 1 PAPER PLATES /" at bounding box center [240, 10] width 463 height 20
type input "FORKS"
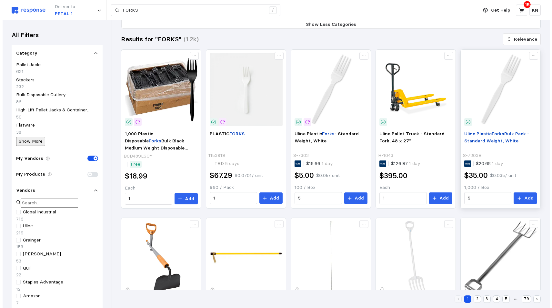
scroll to position [96, 0]
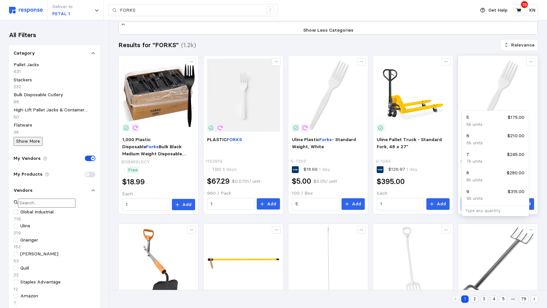
click at [469, 210] on input "5" at bounding box center [485, 204] width 40 height 12
type input "1"
click at [482, 117] on img at bounding box center [497, 95] width 73 height 73
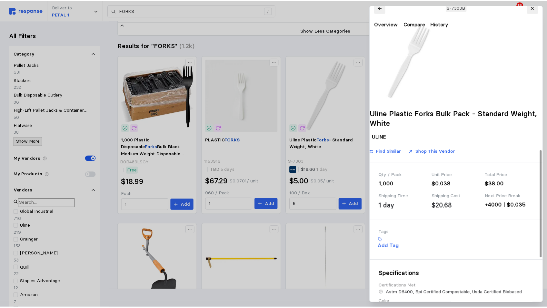
scroll to position [93, 0]
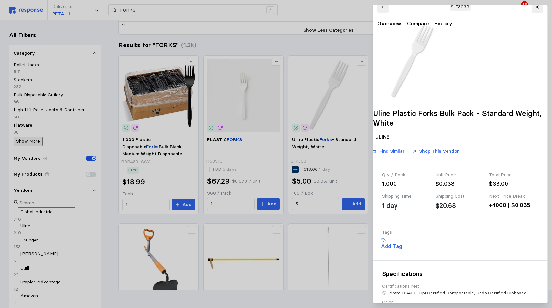
drag, startPoint x: 501, startPoint y: 290, endPoint x: 496, endPoint y: 292, distance: 4.8
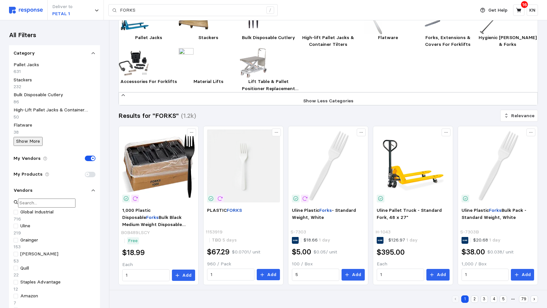
scroll to position [0, 0]
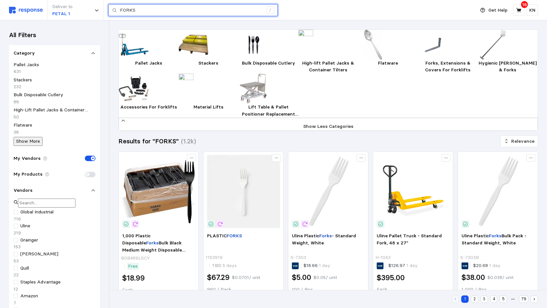
drag, startPoint x: 139, startPoint y: 9, endPoint x: 104, endPoint y: 9, distance: 34.8
click at [104, 9] on div "Deliver to PETAL 1 FORKS /" at bounding box center [240, 10] width 463 height 20
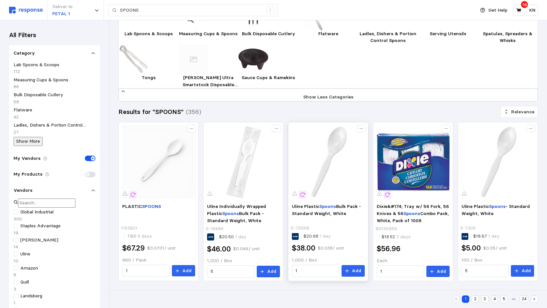
scroll to position [64, 0]
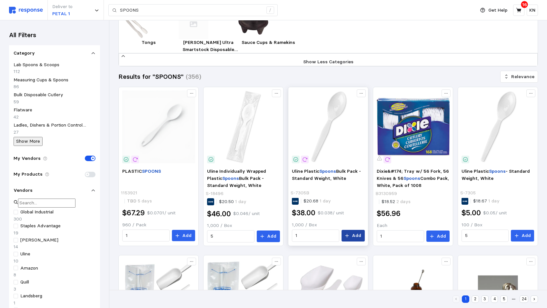
drag, startPoint x: 355, startPoint y: 256, endPoint x: 348, endPoint y: 260, distance: 8.6
click at [355, 239] on p "Add" at bounding box center [356, 235] width 9 height 7
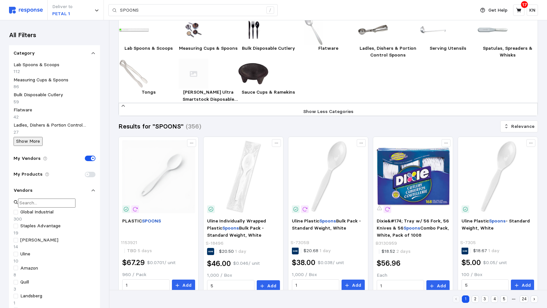
scroll to position [0, 0]
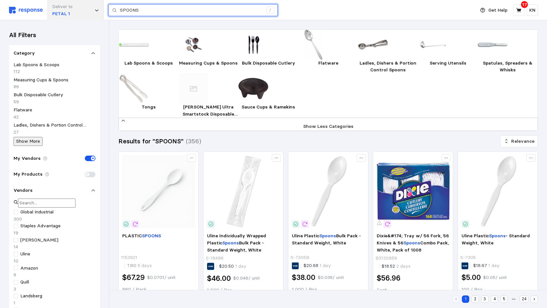
drag, startPoint x: 130, startPoint y: 8, endPoint x: 84, endPoint y: 11, distance: 45.8
click at [84, 11] on div "Deliver to PETAL 1 SPOONS /" at bounding box center [240, 10] width 463 height 20
type input "C"
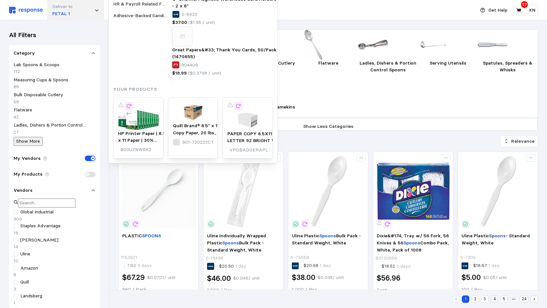
type input "PAPER CUPS"
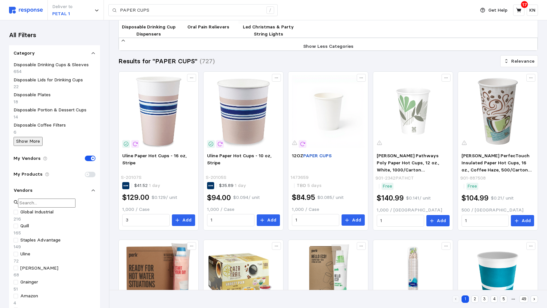
scroll to position [97, 0]
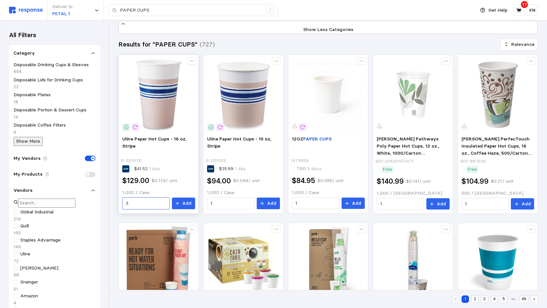
click at [125, 209] on div "3" at bounding box center [145, 203] width 47 height 12
type input "1"
click at [146, 149] on span "Uline Paper Hot Cups - 16 oz, Stripe" at bounding box center [154, 142] width 64 height 13
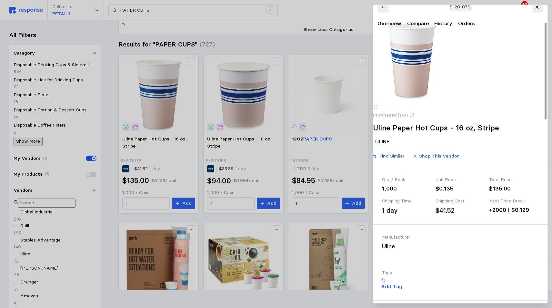
click at [455, 240] on div "Manufacturer" at bounding box center [420, 236] width 76 height 7
click at [56, 290] on div at bounding box center [276, 154] width 552 height 308
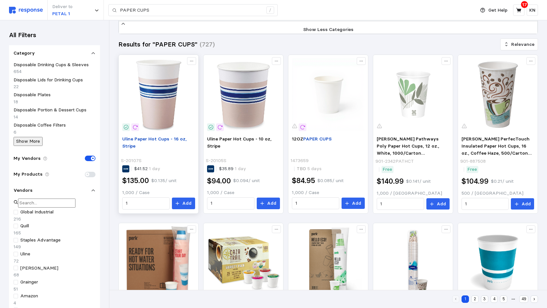
click at [154, 149] on span "Uline Paper Hot Cups - 16 oz, Stripe" at bounding box center [154, 142] width 64 height 13
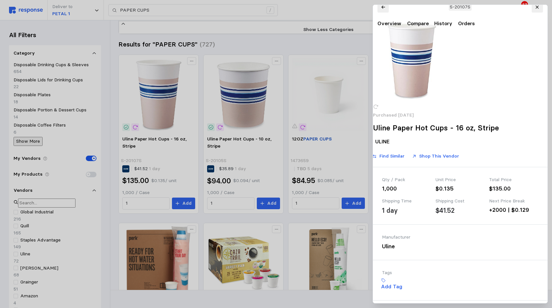
click at [68, 297] on div at bounding box center [276, 154] width 552 height 308
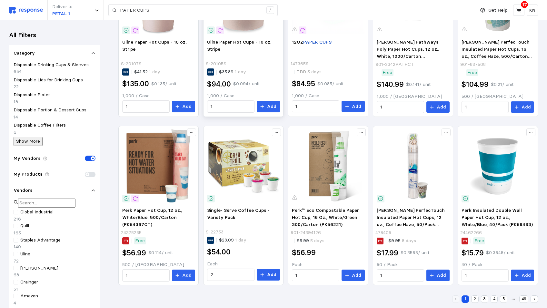
scroll to position [226, 0]
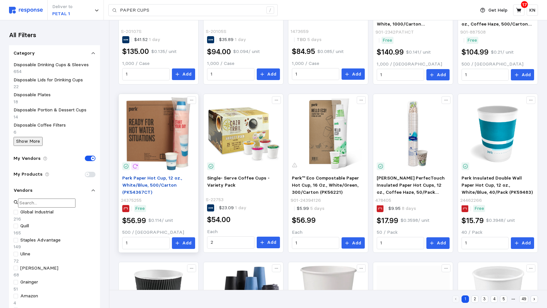
click at [146, 194] on span "Perk Paper Hot Cup, 12 oz., White/Blue, 500/Carton (PK54367CT)" at bounding box center [152, 185] width 60 height 20
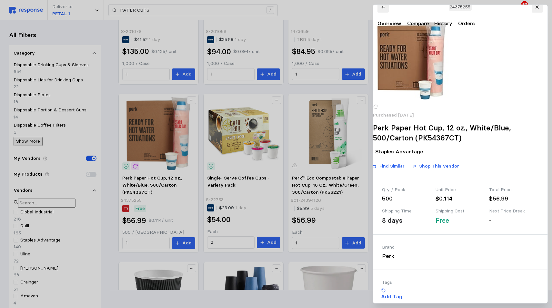
click at [537, 9] on icon at bounding box center [536, 7] width 5 height 5
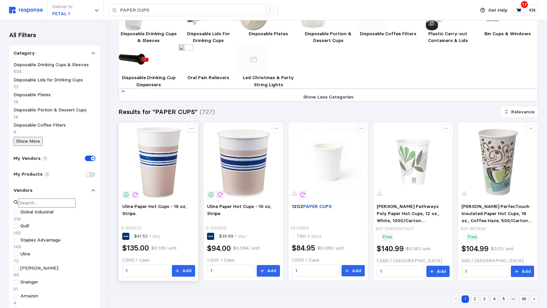
scroll to position [64, 0]
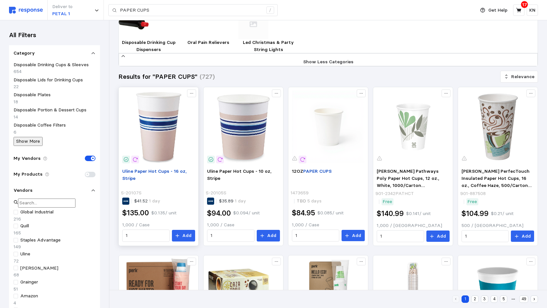
click at [148, 181] on span "Uline Paper Hot Cups - 16 oz, Stripe" at bounding box center [154, 174] width 64 height 13
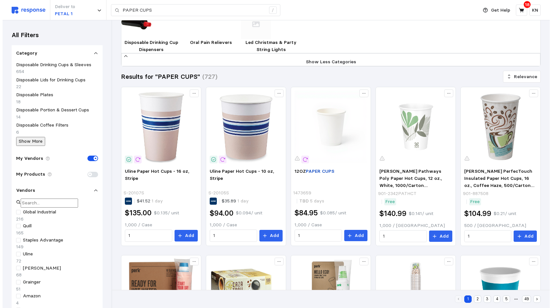
scroll to position [0, 0]
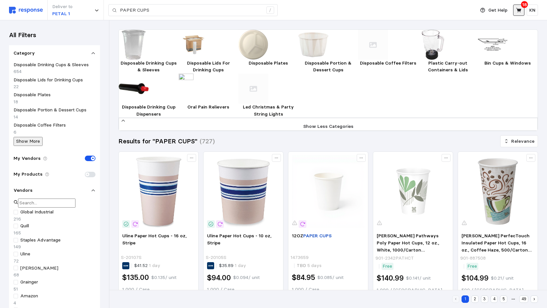
click at [516, 8] on icon at bounding box center [519, 10] width 6 height 6
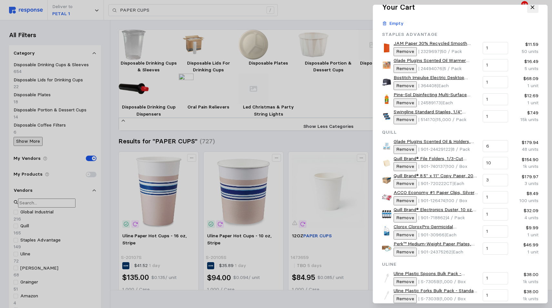
drag, startPoint x: 441, startPoint y: 290, endPoint x: 436, endPoint y: 297, distance: 7.6
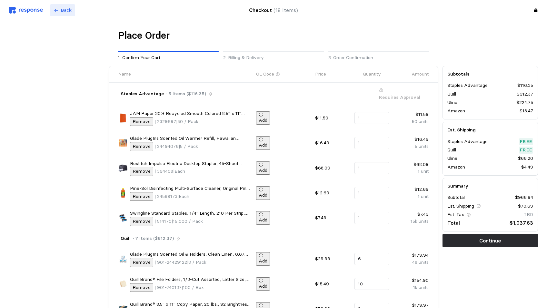
click at [64, 9] on p "Back" at bounding box center [66, 10] width 11 height 7
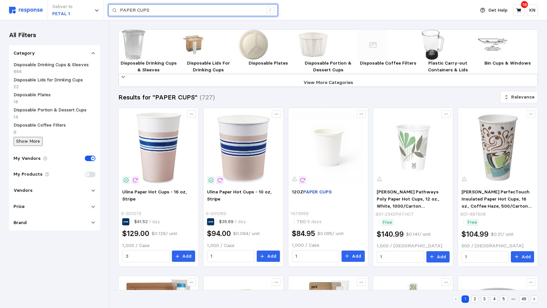
click at [153, 10] on input "PAPER CUPS" at bounding box center [191, 11] width 143 height 12
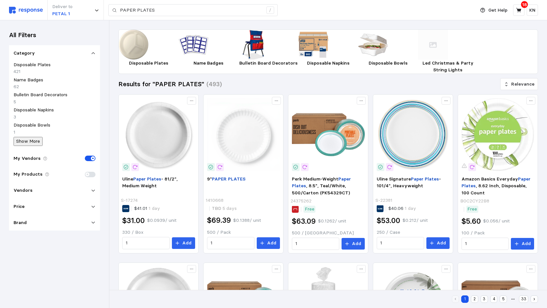
click at [93, 188] on icon at bounding box center [93, 190] width 5 height 5
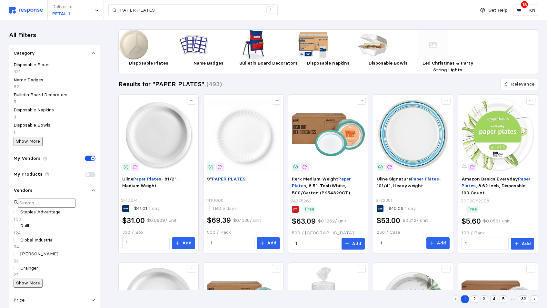
click at [24, 279] on p "Show More" at bounding box center [28, 282] width 24 height 7
click at [16, 279] on div at bounding box center [16, 281] width 5 height 5
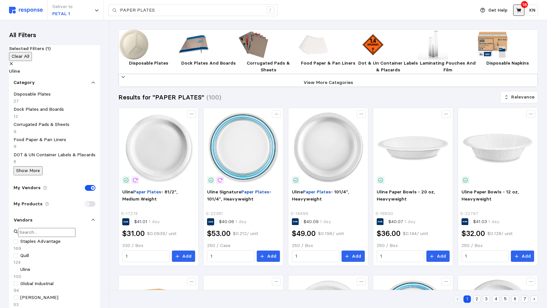
click at [521, 10] on icon at bounding box center [518, 10] width 5 height 5
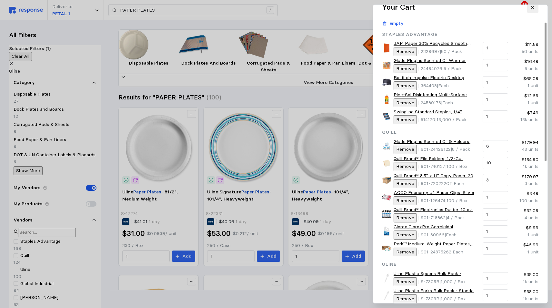
drag, startPoint x: 402, startPoint y: 261, endPoint x: 409, endPoint y: 268, distance: 9.4
click at [402, 255] on p "Remove" at bounding box center [405, 251] width 18 height 7
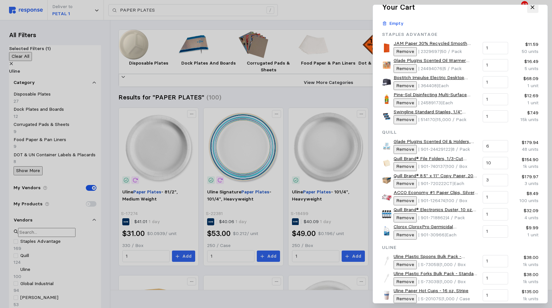
drag, startPoint x: 279, startPoint y: 110, endPoint x: 339, endPoint y: 109, distance: 60.0
click at [279, 110] on div at bounding box center [276, 154] width 552 height 308
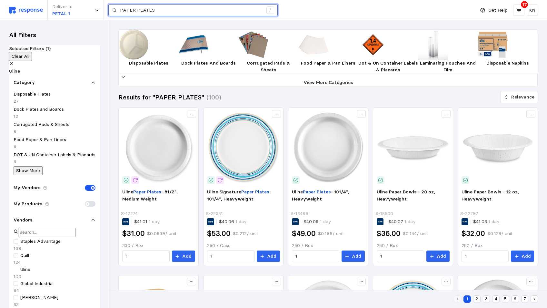
click at [175, 11] on input "PAPER PLATES" at bounding box center [191, 11] width 143 height 12
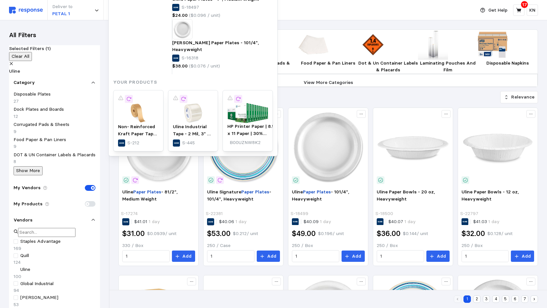
type input "PAPER PLATES MEDIUM WEIGHT"
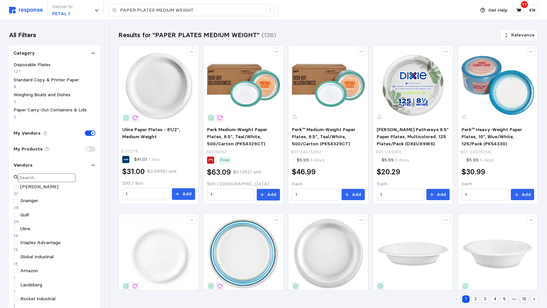
drag, startPoint x: 16, startPoint y: 186, endPoint x: 41, endPoint y: 200, distance: 28.0
click at [16, 226] on div at bounding box center [16, 228] width 5 height 5
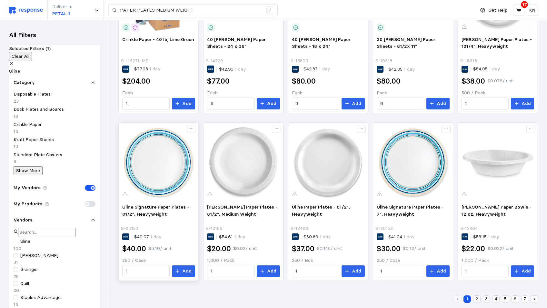
scroll to position [332, 0]
click at [149, 210] on p "Uline Signature Paper Plates - 81/2", Heavyweight" at bounding box center [158, 213] width 73 height 20
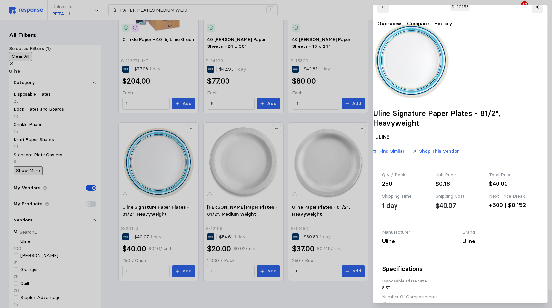
drag, startPoint x: 500, startPoint y: 290, endPoint x: 493, endPoint y: 306, distance: 17.3
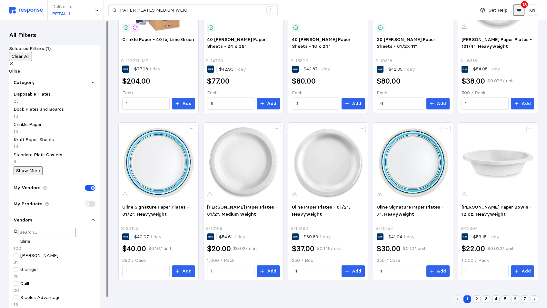
click at [521, 8] on icon at bounding box center [519, 10] width 6 height 6
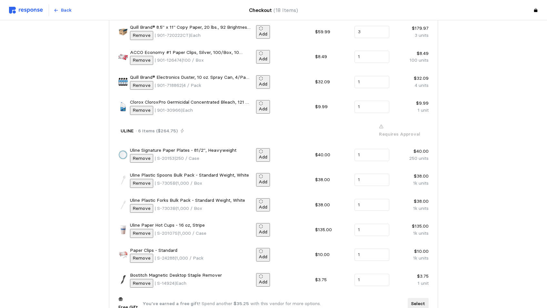
scroll to position [275, 0]
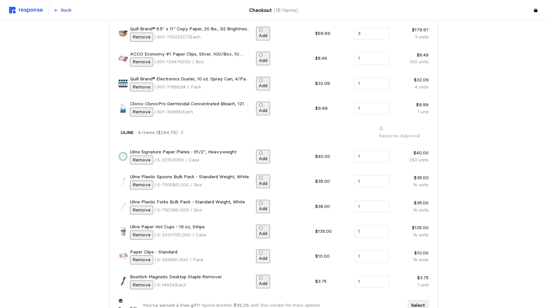
click at [142, 156] on p "Remove" at bounding box center [141, 159] width 18 height 7
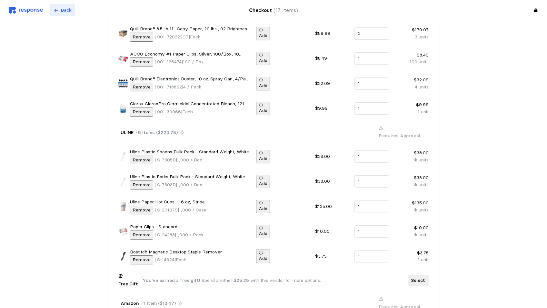
click at [60, 10] on button "Back" at bounding box center [62, 10] width 25 height 12
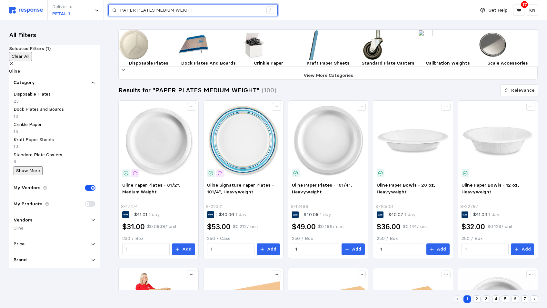
click at [205, 13] on input "PAPER PLATES MEDIUM WEIGHT" at bounding box center [191, 11] width 143 height 12
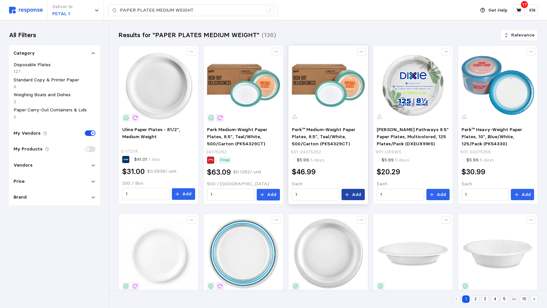
click at [350, 194] on button "Add" at bounding box center [352, 195] width 23 height 12
click at [520, 11] on icon at bounding box center [518, 10] width 5 height 5
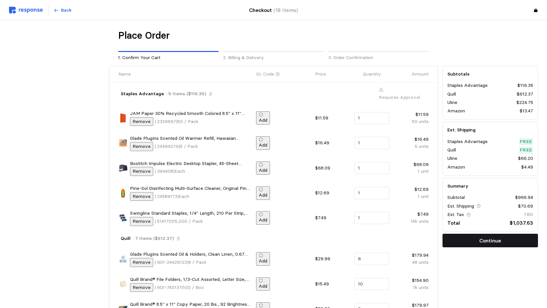
click at [478, 241] on button "Continue" at bounding box center [489, 240] width 95 height 14
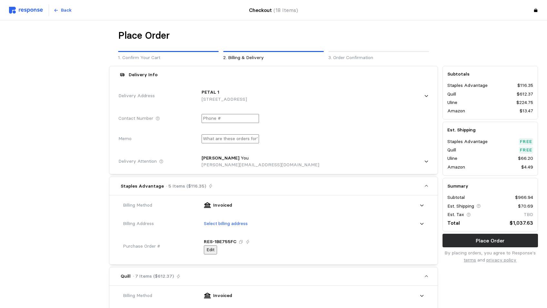
click at [238, 119] on input "text" at bounding box center [229, 118] width 57 height 9
type input "+9 (20 ) -"
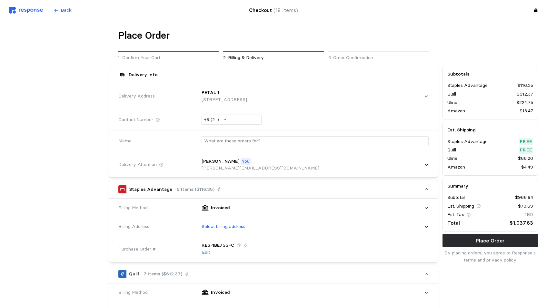
type input "+9 ( ) -"
type input "[PHONE_NUMBER]"
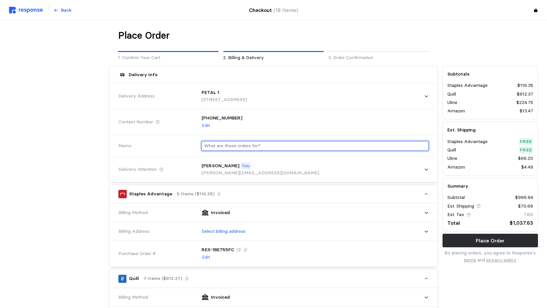
click at [264, 142] on input "text" at bounding box center [315, 145] width 222 height 9
type input "T"
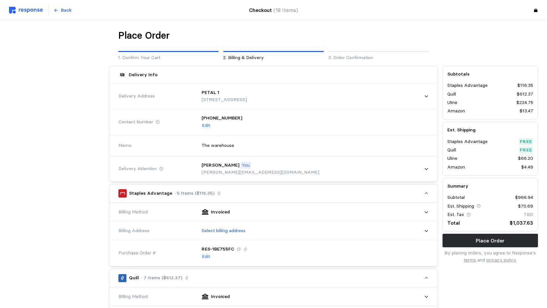
type input "The warehouse"
drag, startPoint x: 513, startPoint y: 239, endPoint x: 481, endPoint y: 253, distance: 35.2
click at [513, 239] on button "Place Order" at bounding box center [489, 240] width 95 height 14
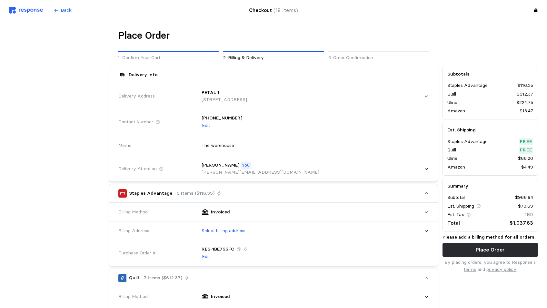
scroll to position [32, 0]
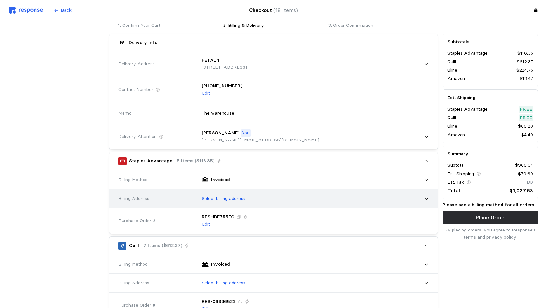
click at [426, 198] on icon at bounding box center [426, 198] width 5 height 5
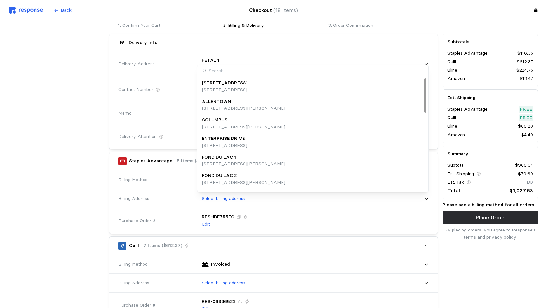
scroll to position [0, 0]
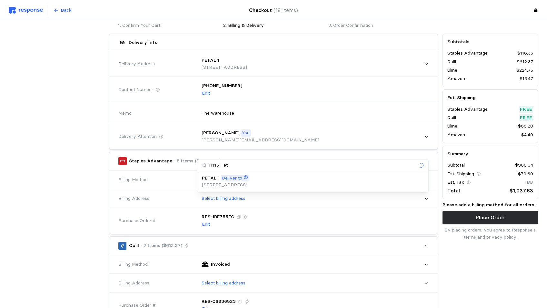
type input "11115 Pet"
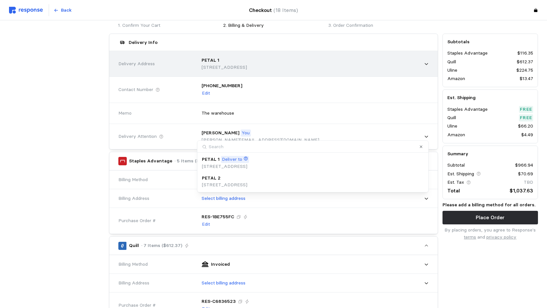
click at [219, 66] on p "[STREET_ADDRESS]" at bounding box center [223, 67] width 45 height 7
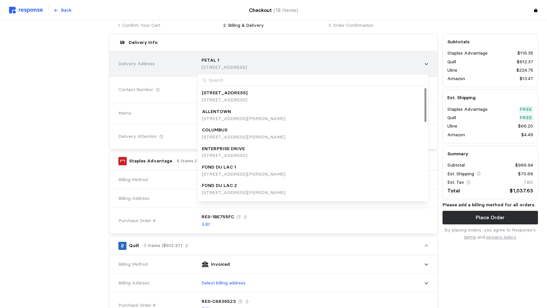
click at [237, 65] on p "[STREET_ADDRESS]" at bounding box center [223, 67] width 45 height 7
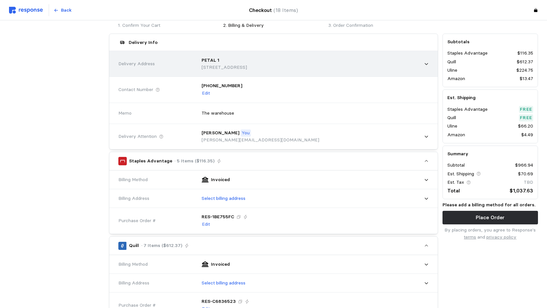
click at [425, 63] on icon at bounding box center [426, 64] width 5 height 5
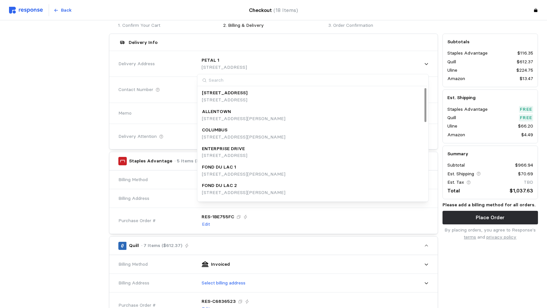
click at [370, 222] on div "RES-1BE755FC Edit" at bounding box center [312, 221] width 231 height 24
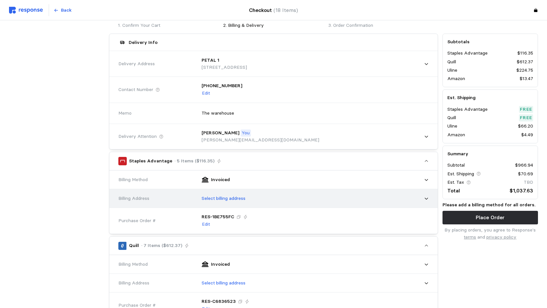
click at [427, 199] on icon at bounding box center [426, 198] width 5 height 5
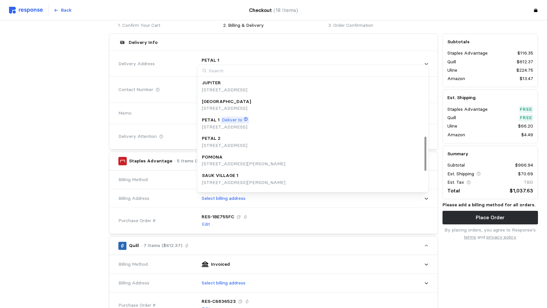
scroll to position [193, 0]
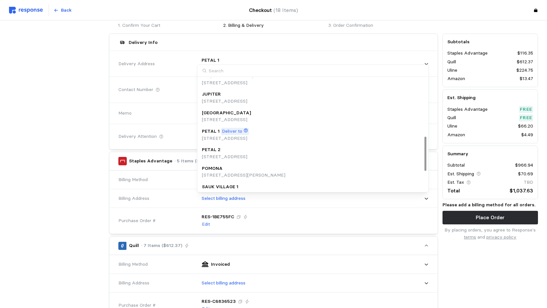
click at [246, 137] on p "[STREET_ADDRESS]" at bounding box center [225, 138] width 47 height 7
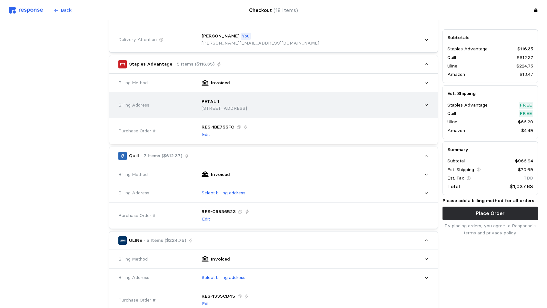
scroll to position [161, 0]
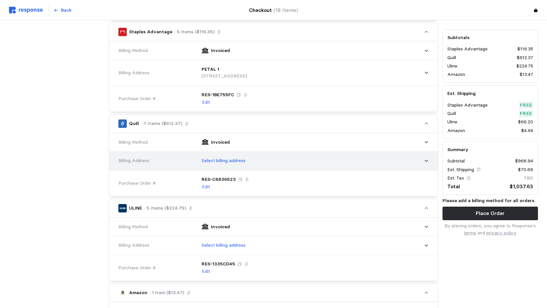
click at [427, 160] on icon at bounding box center [426, 160] width 5 height 5
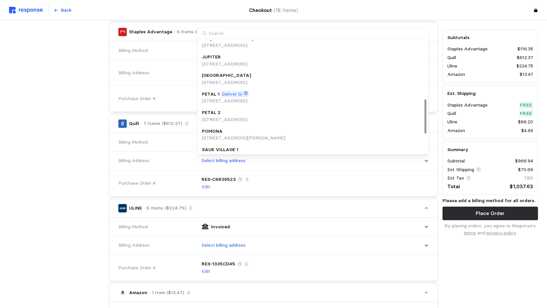
scroll to position [193, 0]
click at [226, 93] on p "Deliver to" at bounding box center [232, 93] width 20 height 7
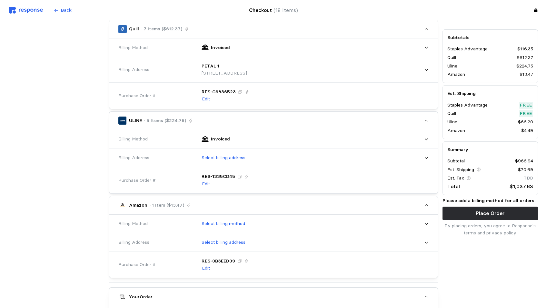
scroll to position [258, 0]
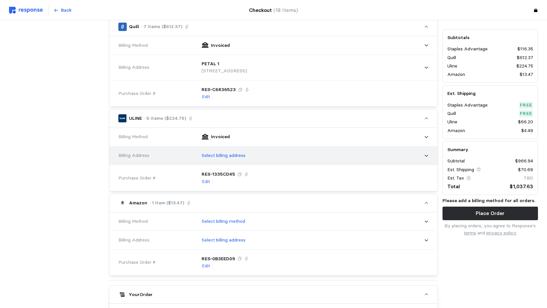
click at [425, 156] on icon at bounding box center [426, 156] width 3 height 2
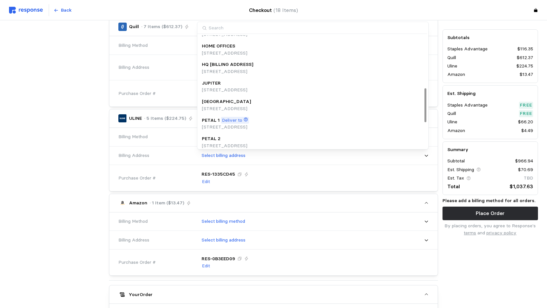
scroll to position [193, 0]
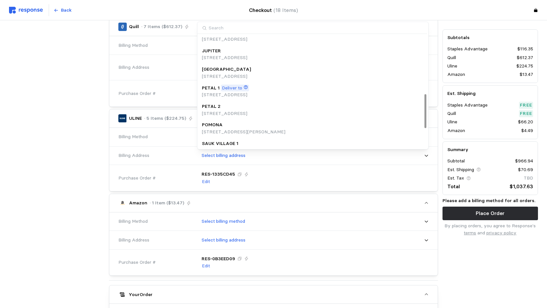
click at [235, 88] on p "Deliver to" at bounding box center [232, 87] width 20 height 7
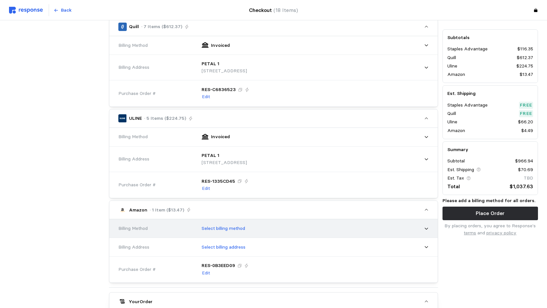
click at [425, 229] on icon at bounding box center [426, 228] width 5 height 5
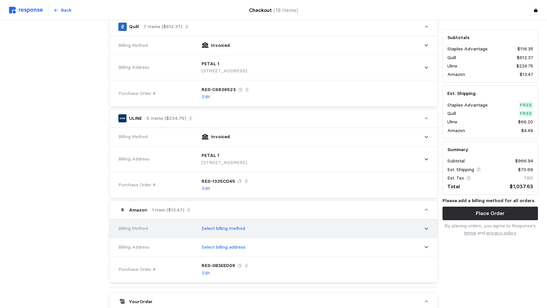
click at [427, 229] on icon at bounding box center [426, 228] width 5 height 5
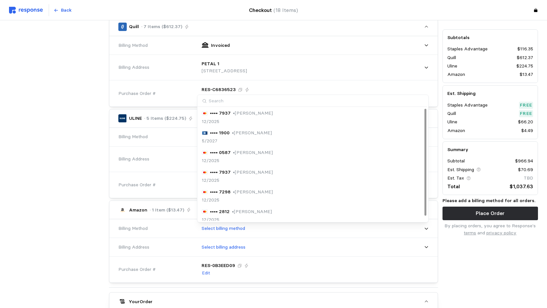
scroll to position [0, 0]
click at [247, 153] on p "• Jonathan Ross" at bounding box center [253, 152] width 40 height 7
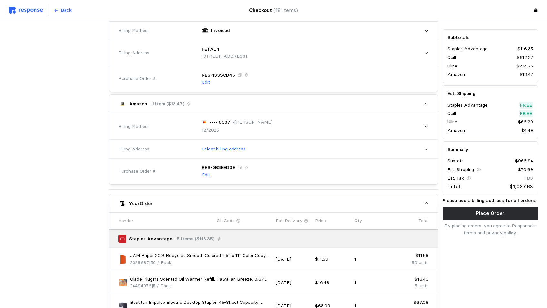
scroll to position [322, 0]
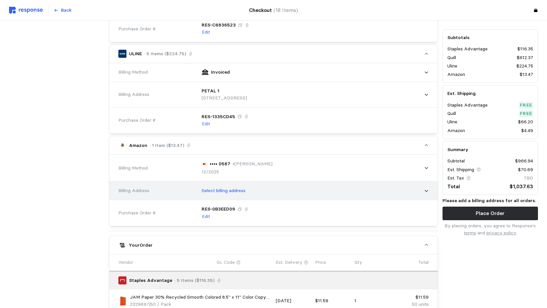
click at [425, 190] on icon at bounding box center [426, 190] width 5 height 5
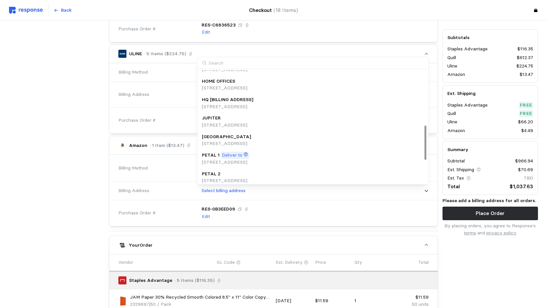
scroll to position [193, 0]
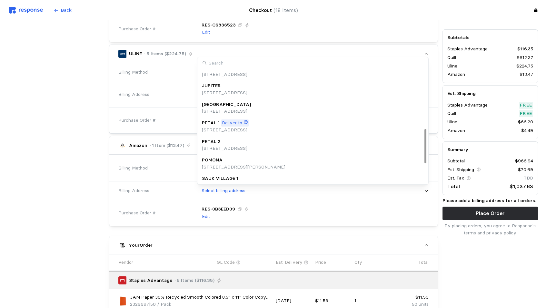
click at [234, 128] on p "[STREET_ADDRESS]" at bounding box center [225, 129] width 47 height 7
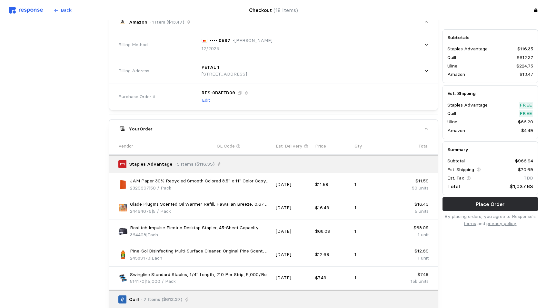
scroll to position [387, 0]
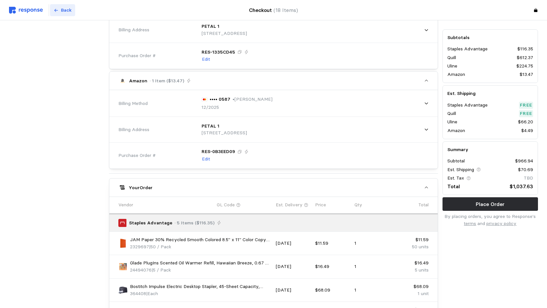
click at [64, 9] on p "Back" at bounding box center [66, 10] width 11 height 7
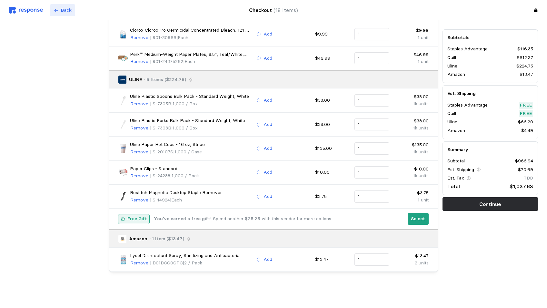
scroll to position [339, 0]
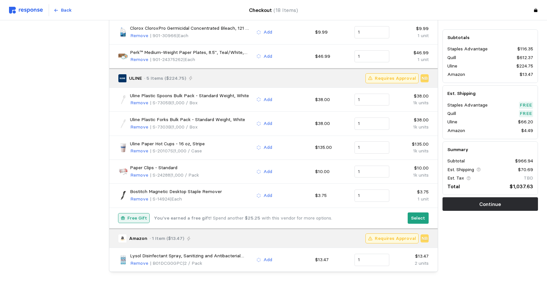
drag, startPoint x: 138, startPoint y: 151, endPoint x: 138, endPoint y: 165, distance: 13.9
click at [138, 151] on p "Remove" at bounding box center [139, 150] width 18 height 7
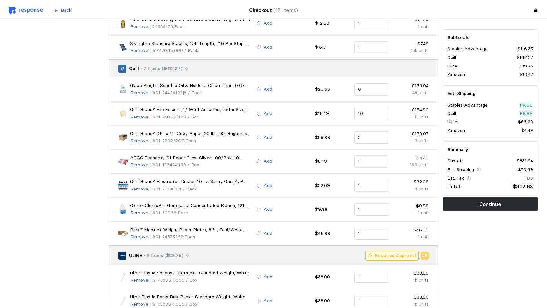
scroll to position [154, 0]
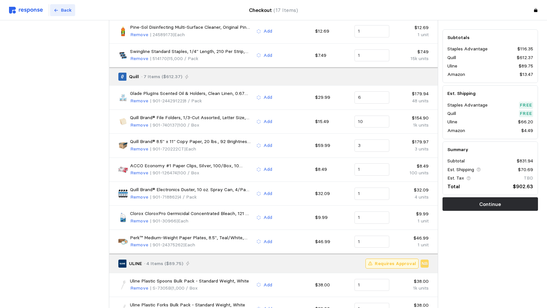
click at [66, 8] on p "Back" at bounding box center [66, 10] width 11 height 7
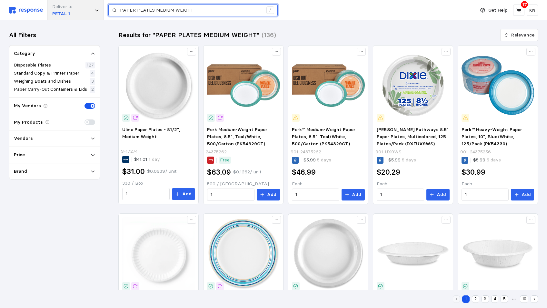
drag, startPoint x: 192, startPoint y: 11, endPoint x: 101, endPoint y: 13, distance: 91.6
click at [101, 13] on div "Deliver to PETAL 1 PAPER PLATES MEDIUM WEIGHT /" at bounding box center [240, 10] width 463 height 20
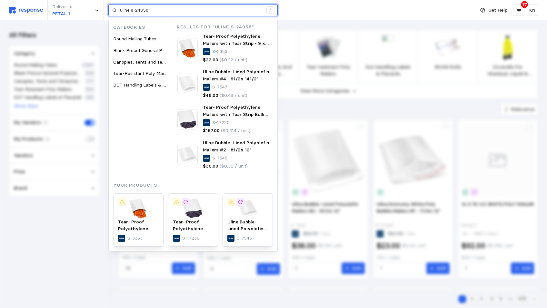
drag, startPoint x: 150, startPoint y: 12, endPoint x: 132, endPoint y: 11, distance: 18.7
click at [132, 11] on input "uline s-24958" at bounding box center [191, 11] width 143 height 12
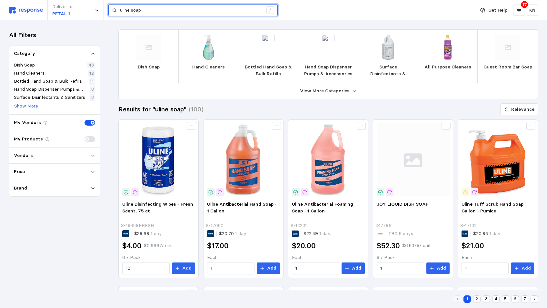
click at [156, 9] on input "uline soap" at bounding box center [191, 11] width 143 height 12
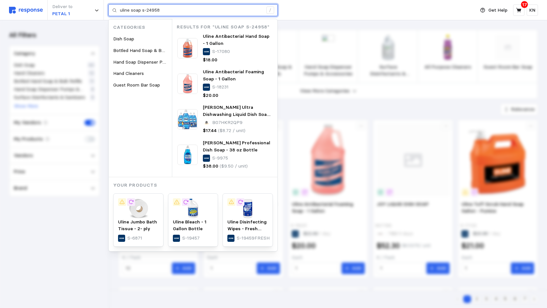
type input "uline soap s-24958"
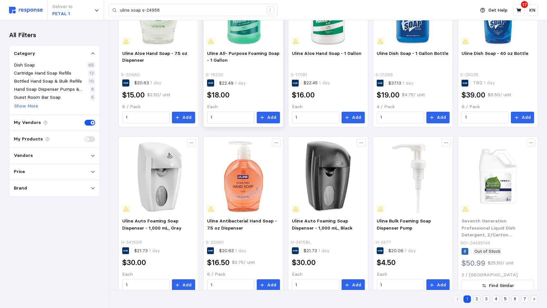
scroll to position [317, 0]
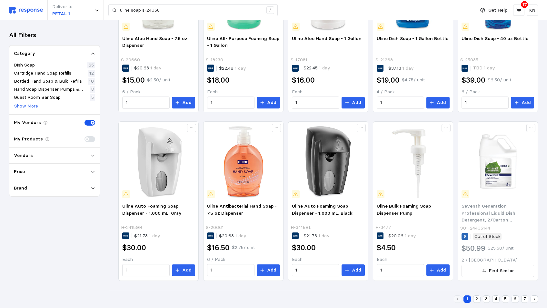
click at [475, 298] on button "2" at bounding box center [476, 298] width 7 height 7
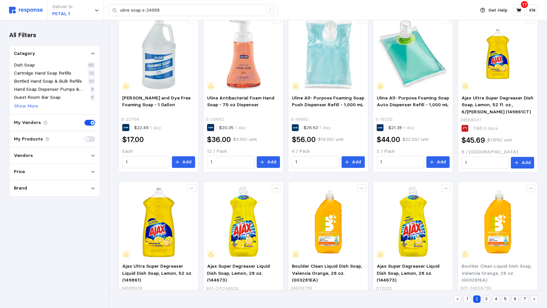
scroll to position [317, 0]
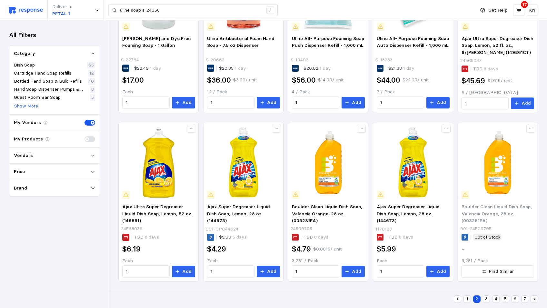
click at [487, 299] on button "3" at bounding box center [486, 298] width 7 height 7
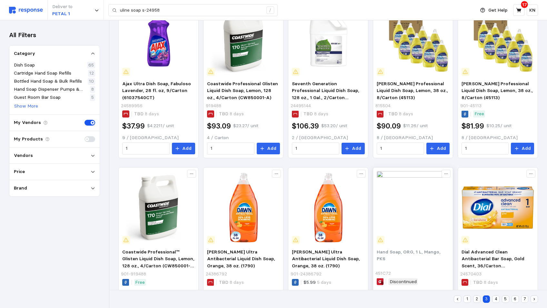
scroll to position [60, 0]
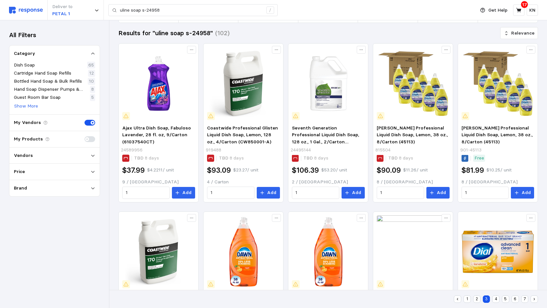
click at [495, 297] on button "4" at bounding box center [495, 298] width 7 height 7
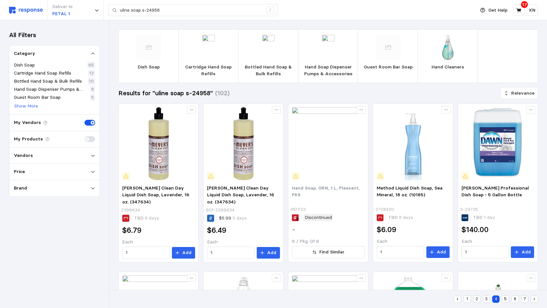
click at [32, 156] on div "Vendors" at bounding box center [54, 155] width 81 height 7
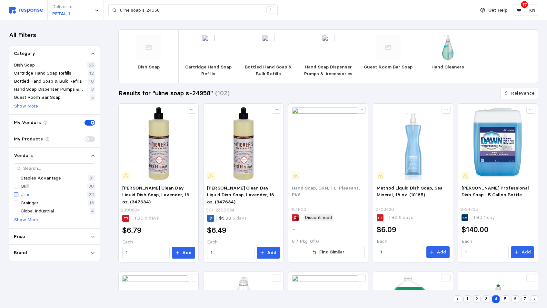
click at [18, 195] on div at bounding box center [16, 194] width 5 height 5
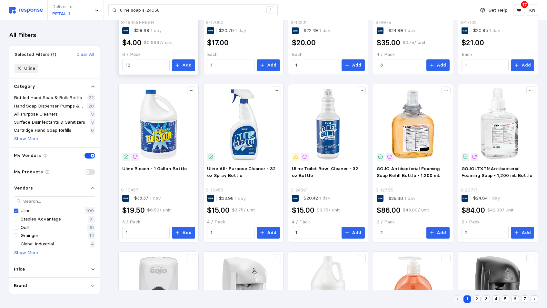
scroll to position [42, 0]
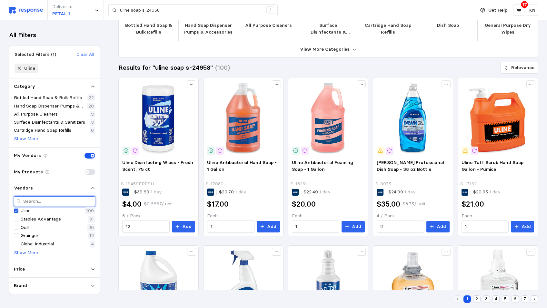
click at [41, 200] on input "text" at bounding box center [57, 200] width 69 height 9
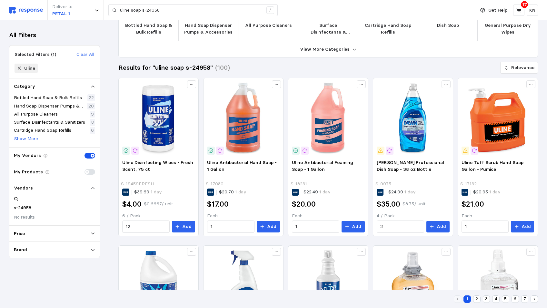
type input "s-24958"
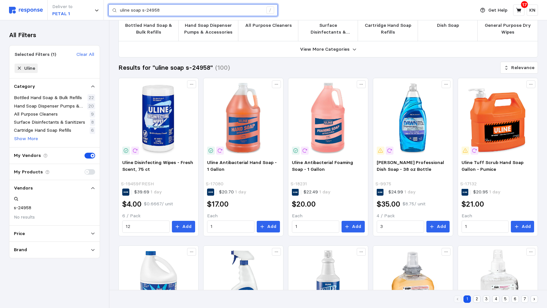
click at [165, 11] on input "uline soap s-24958" at bounding box center [191, 11] width 143 height 12
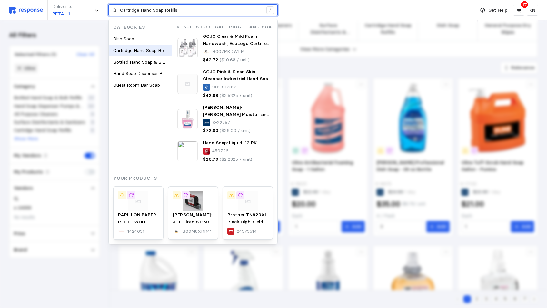
click at [148, 50] on span "Cartridge Hand Soap Refills" at bounding box center [141, 50] width 57 height 6
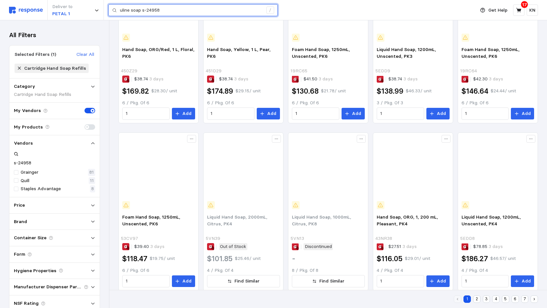
scroll to position [258, 0]
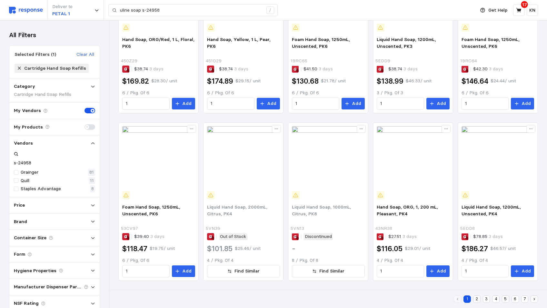
click at [478, 298] on button "2" at bounding box center [476, 298] width 7 height 7
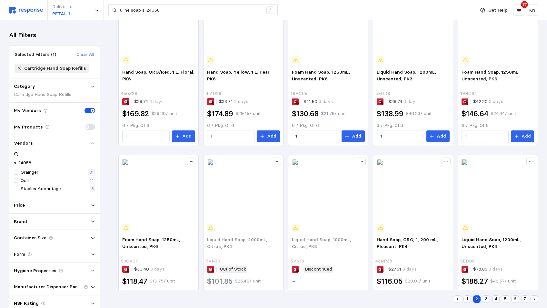
scroll to position [26, 0]
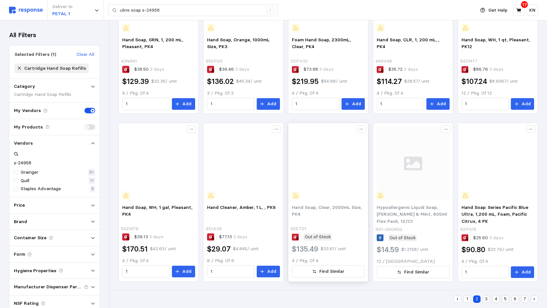
scroll to position [258, 0]
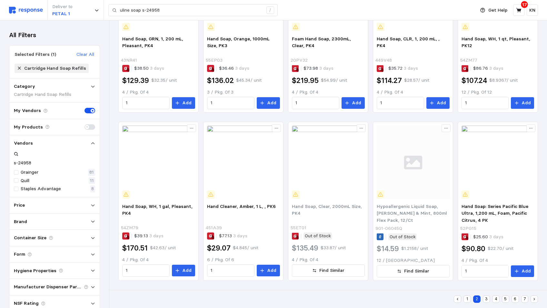
click at [486, 298] on button "3" at bounding box center [486, 298] width 7 height 7
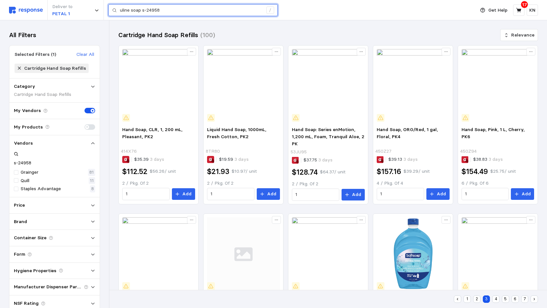
click at [170, 9] on input "uline soap s-24958" at bounding box center [191, 11] width 143 height 12
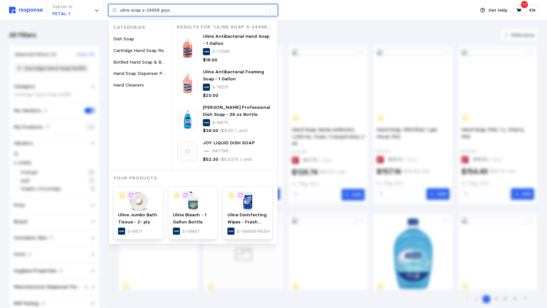
type input "uline soap s-24958 gojo"
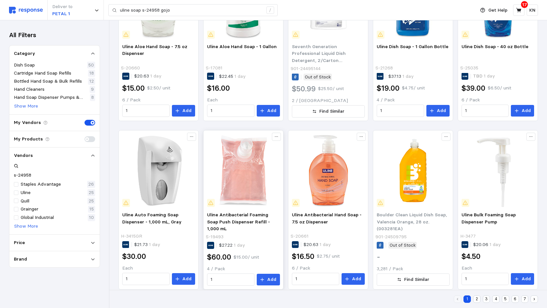
scroll to position [317, 0]
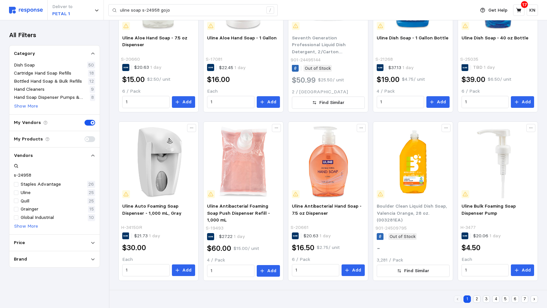
click at [476, 298] on button "2" at bounding box center [476, 298] width 7 height 7
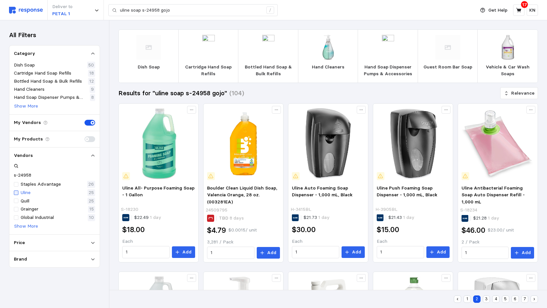
click at [16, 190] on div at bounding box center [16, 192] width 5 height 5
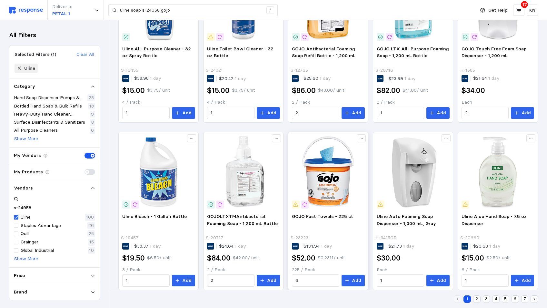
scroll to position [332, 0]
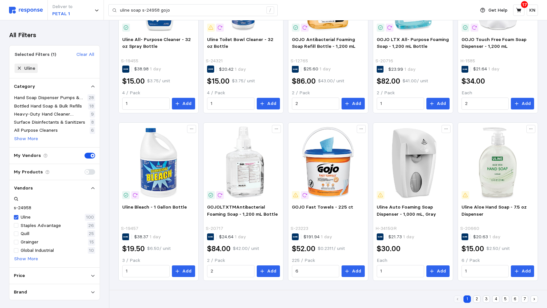
click at [476, 298] on button "2" at bounding box center [476, 298] width 7 height 7
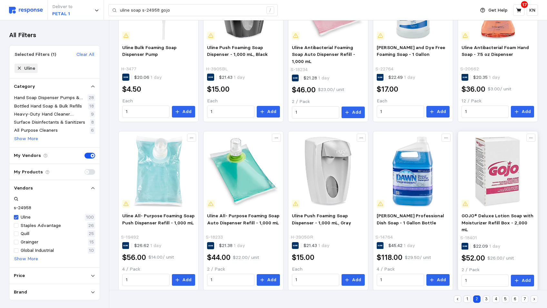
scroll to position [332, 0]
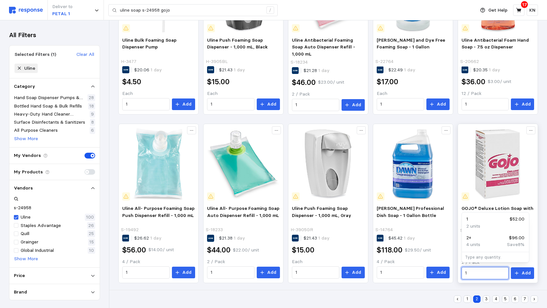
click at [488, 272] on input "1" at bounding box center [485, 273] width 40 height 12
click at [485, 300] on button "3" at bounding box center [486, 298] width 7 height 7
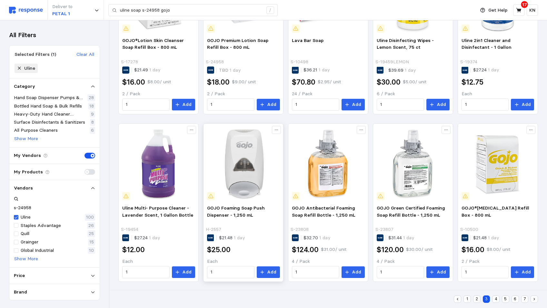
scroll to position [332, 0]
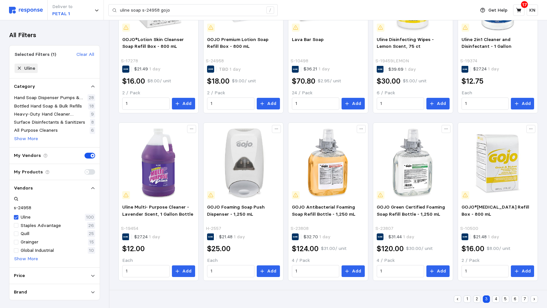
click at [496, 298] on button "4" at bounding box center [495, 298] width 7 height 7
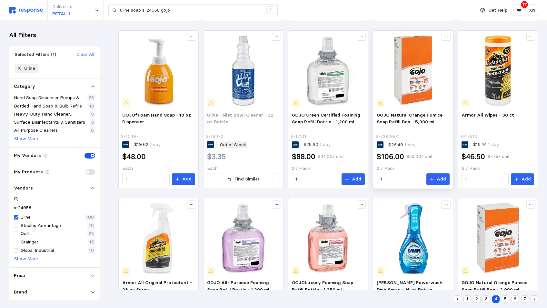
scroll to position [106, 0]
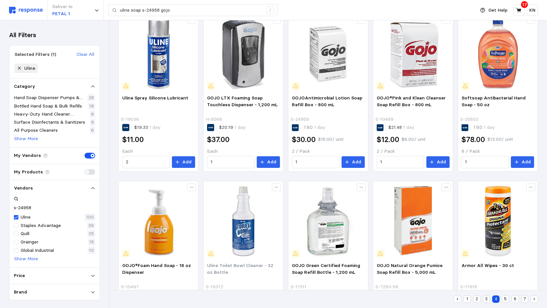
click at [505, 299] on button "5" at bounding box center [505, 298] width 7 height 7
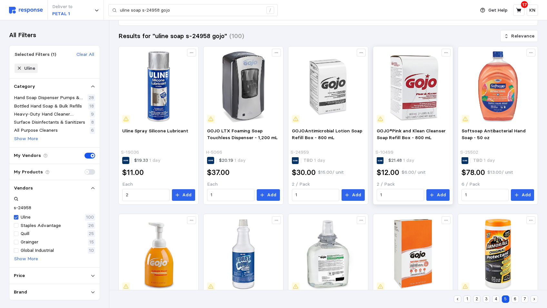
scroll to position [0, 0]
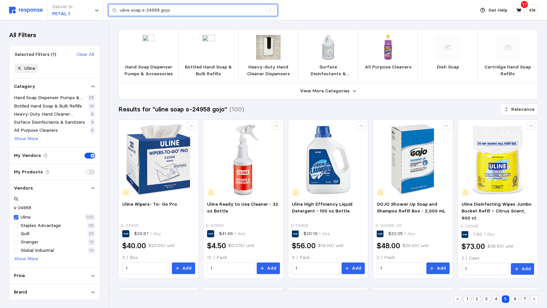
click at [160, 10] on input "uline soap s-24958 gojo" at bounding box center [191, 11] width 143 height 12
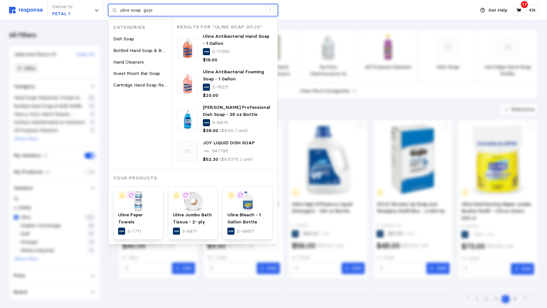
drag, startPoint x: 141, startPoint y: 11, endPoint x: 107, endPoint y: 2, distance: 35.3
click at [111, 5] on div "uline soap gojo /" at bounding box center [192, 10] width 169 height 12
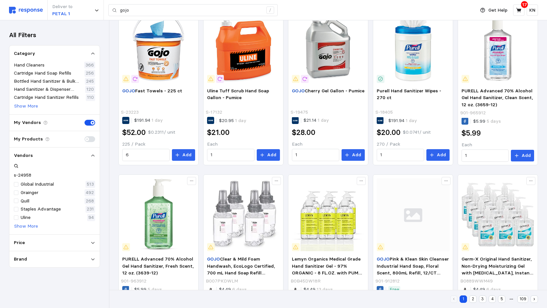
scroll to position [108, 0]
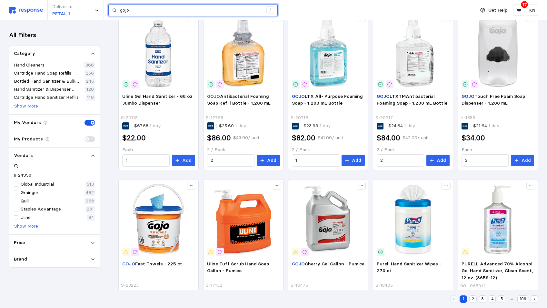
drag, startPoint x: 120, startPoint y: 11, endPoint x: 125, endPoint y: 16, distance: 6.9
click at [121, 11] on input "gojo" at bounding box center [191, 11] width 143 height 12
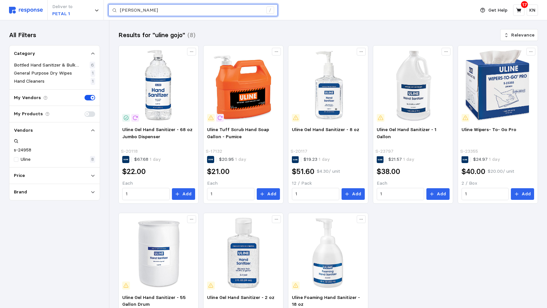
click at [142, 11] on input "uline gojo" at bounding box center [191, 11] width 143 height 12
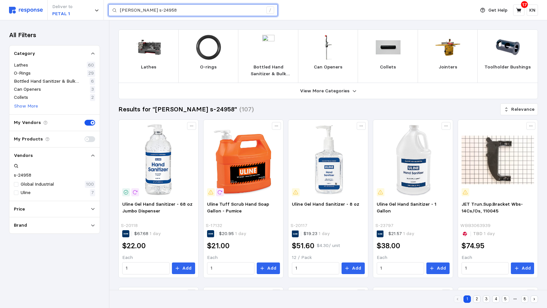
click at [164, 11] on input "uline gojo s-24958" at bounding box center [191, 11] width 143 height 12
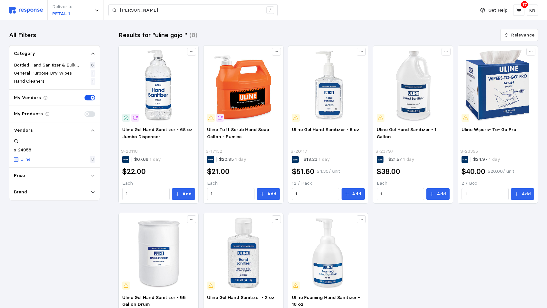
click at [15, 157] on div at bounding box center [16, 159] width 5 height 5
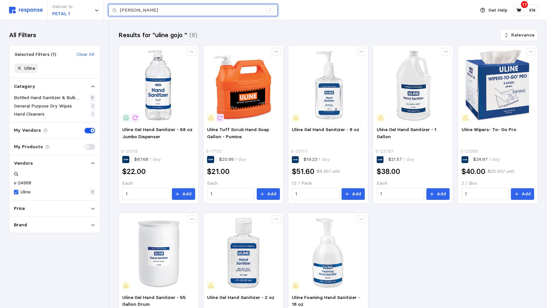
click at [148, 12] on input "uline gojo" at bounding box center [191, 11] width 143 height 12
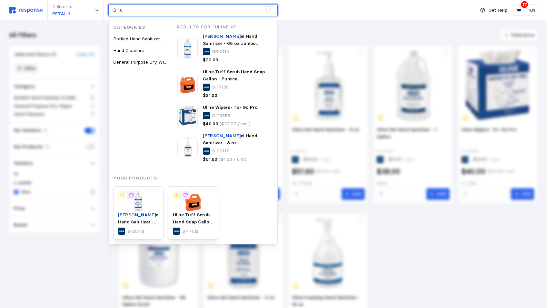
type input "u"
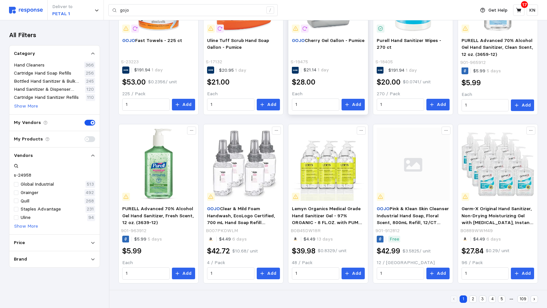
scroll to position [333, 0]
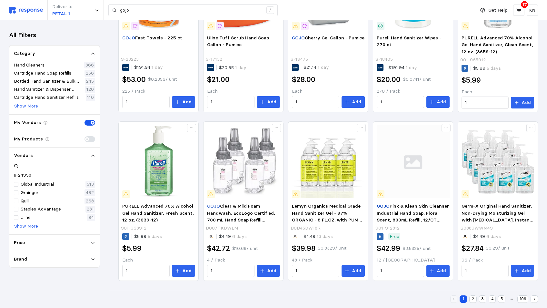
click at [473, 299] on button "2" at bounding box center [472, 298] width 7 height 7
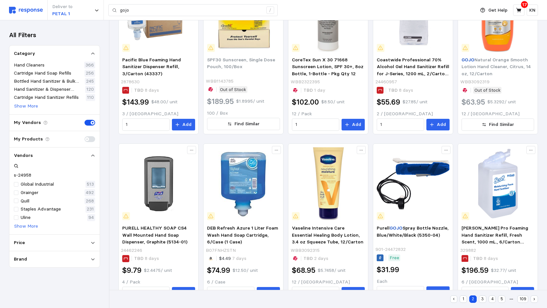
scroll to position [334, 0]
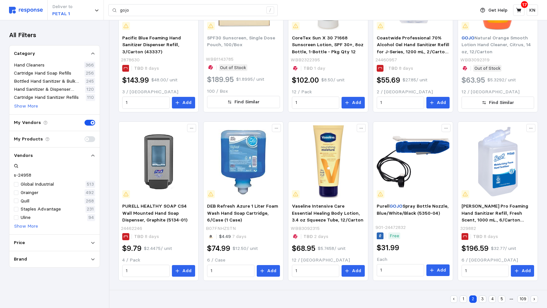
click at [481, 299] on button "3" at bounding box center [482, 298] width 7 height 7
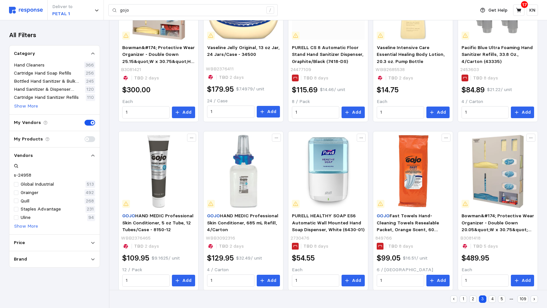
scroll to position [334, 0]
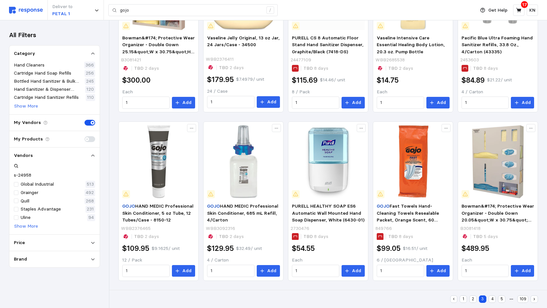
drag, startPoint x: 492, startPoint y: 299, endPoint x: 485, endPoint y: 305, distance: 9.0
click at [492, 299] on button "4" at bounding box center [491, 298] width 7 height 7
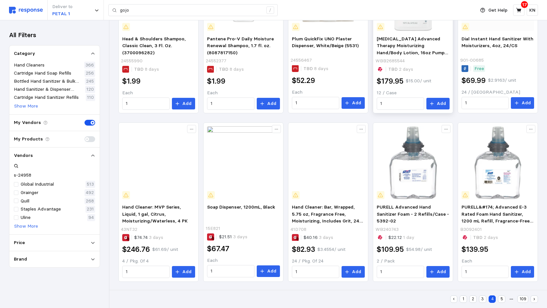
scroll to position [334, 0]
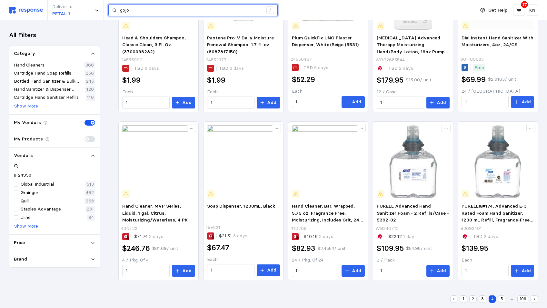
click at [137, 9] on input "gojo" at bounding box center [191, 11] width 143 height 12
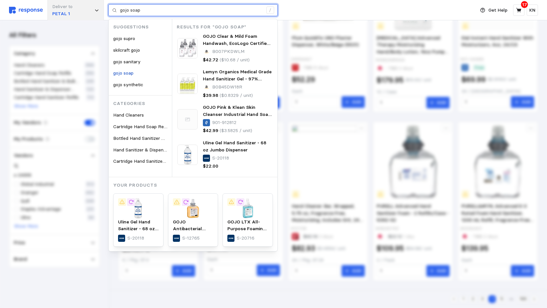
type input "gojo soap"
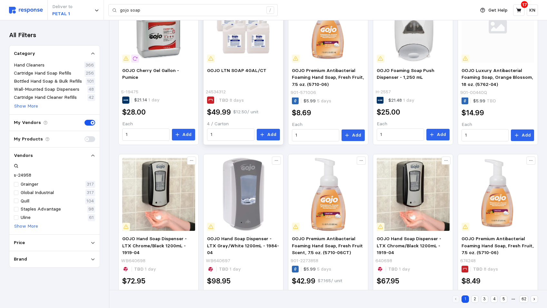
scroll to position [333, 0]
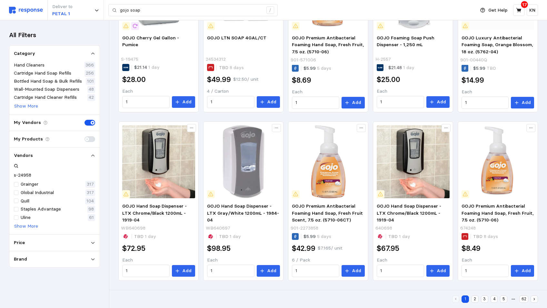
click at [472, 298] on button "2" at bounding box center [474, 298] width 7 height 7
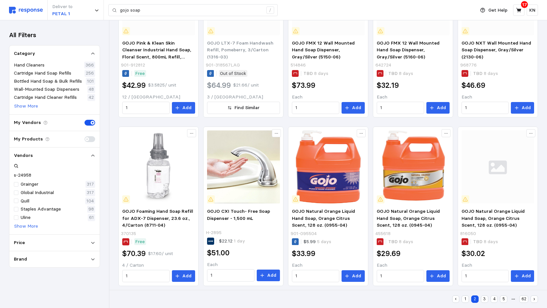
scroll to position [334, 0]
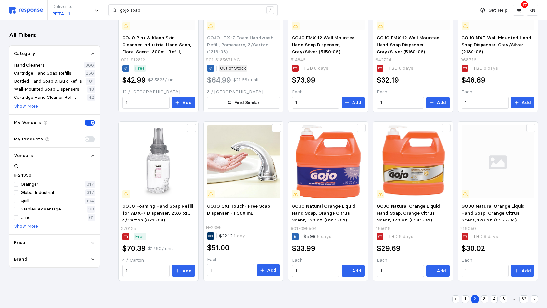
click at [484, 298] on button "3" at bounding box center [484, 298] width 7 height 7
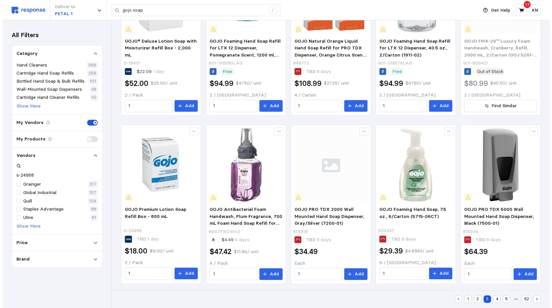
scroll to position [334, 0]
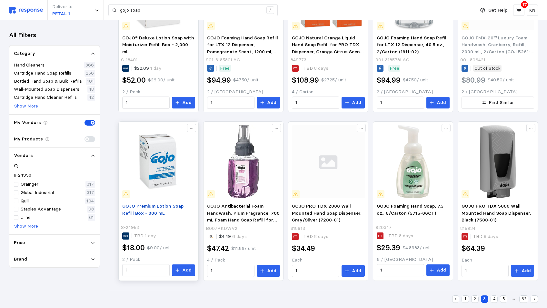
click at [170, 206] on span "GOJO Premium Lotion Soap Refill Box - 800 mL" at bounding box center [152, 209] width 61 height 13
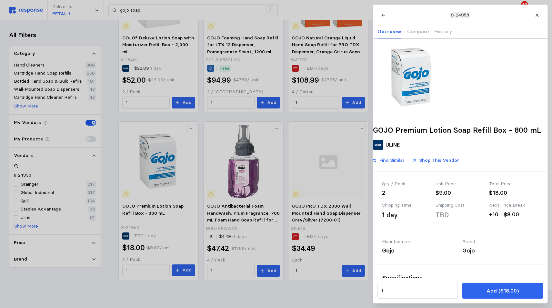
click at [140, 270] on div at bounding box center [276, 154] width 552 height 308
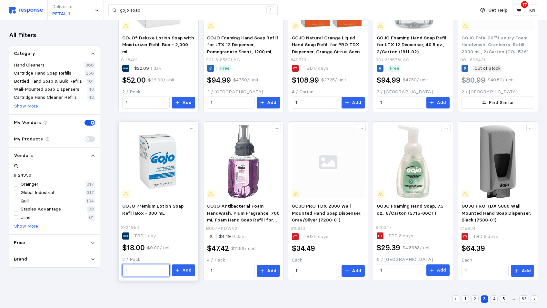
click at [141, 270] on input "1" at bounding box center [146, 270] width 40 height 12
type input "6"
click at [184, 271] on p "Add" at bounding box center [186, 269] width 9 height 7
click at [185, 269] on p "Add" at bounding box center [186, 269] width 9 height 7
click at [518, 9] on icon at bounding box center [518, 10] width 5 height 5
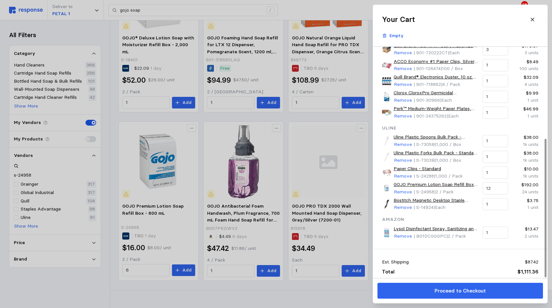
scroll to position [152, 0]
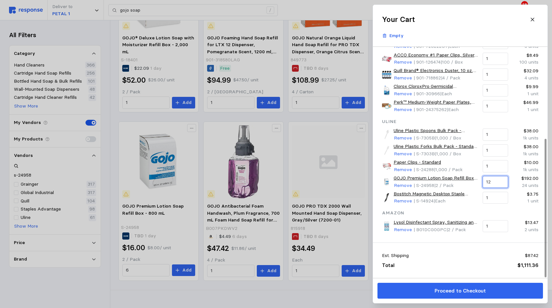
click at [492, 182] on input "12" at bounding box center [495, 182] width 18 height 12
type input "1"
type input "6"
click at [498, 198] on input "1" at bounding box center [495, 198] width 18 height 12
click at [433, 176] on link "GOJO Premium Lotion Soap Refill Box - 800 mL" at bounding box center [435, 177] width 84 height 7
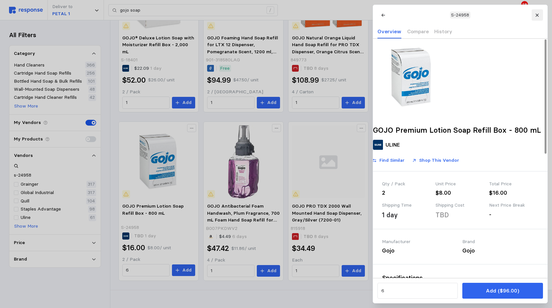
click at [537, 15] on icon at bounding box center [536, 15] width 3 height 3
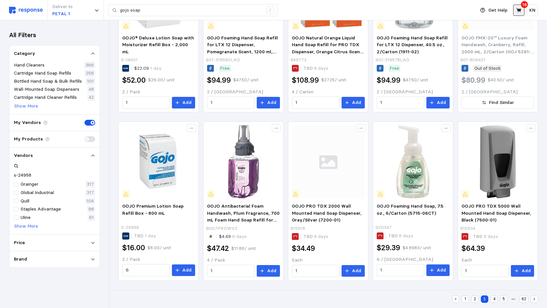
click at [518, 9] on icon at bounding box center [518, 10] width 5 height 5
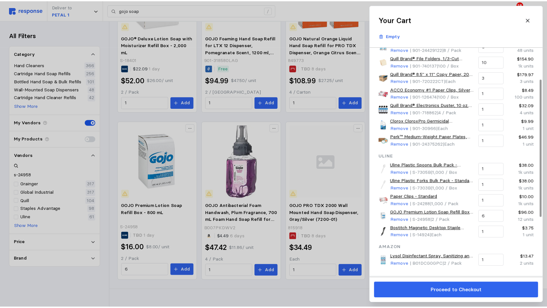
scroll to position [129, 0]
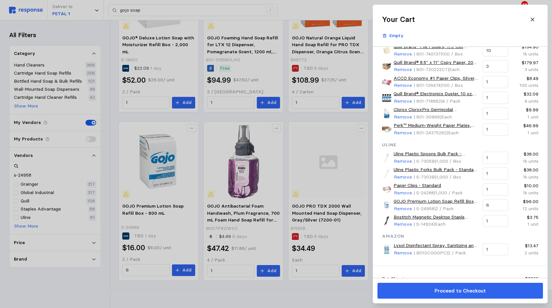
click at [306, 11] on div at bounding box center [276, 154] width 552 height 308
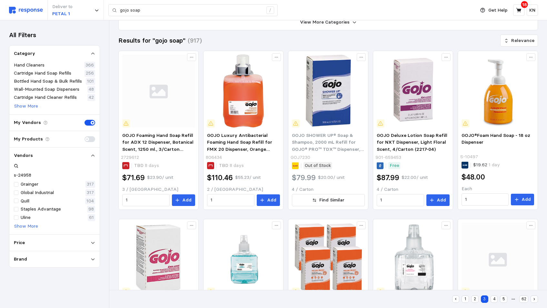
scroll to position [0, 0]
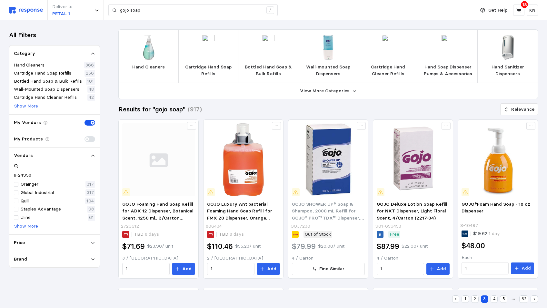
click at [317, 11] on div "Deliver to PETAL 1 gojo soap /" at bounding box center [240, 10] width 463 height 20
click at [317, 8] on div "Deliver to PETAL 1 gojo soap /" at bounding box center [240, 10] width 463 height 20
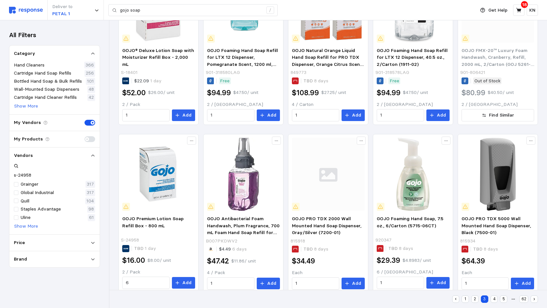
scroll to position [322, 0]
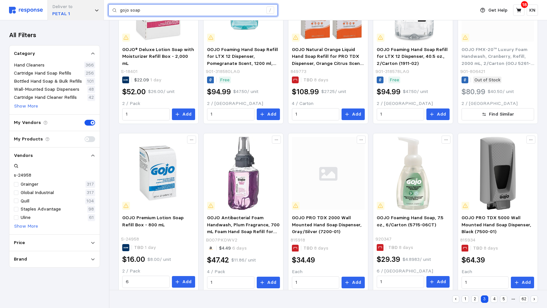
drag, startPoint x: 150, startPoint y: 11, endPoint x: 94, endPoint y: 5, distance: 56.0
click at [94, 5] on div "Deliver to PETAL 1 gojo soap /" at bounding box center [240, 10] width 463 height 20
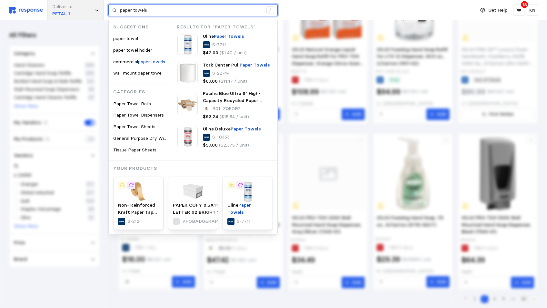
type input "paper towels"
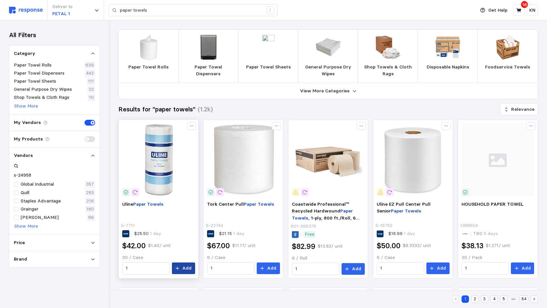
click at [183, 269] on p "Add" at bounding box center [186, 267] width 9 height 7
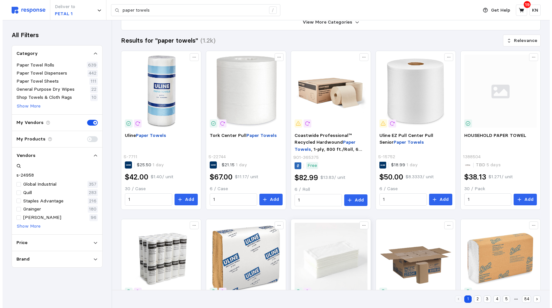
scroll to position [64, 0]
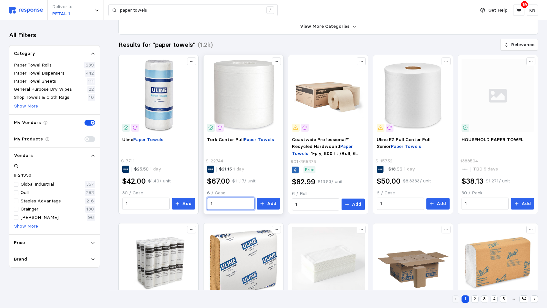
click at [229, 205] on input "1" at bounding box center [230, 204] width 40 height 12
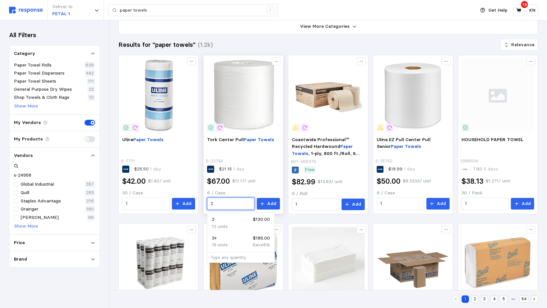
type input "2"
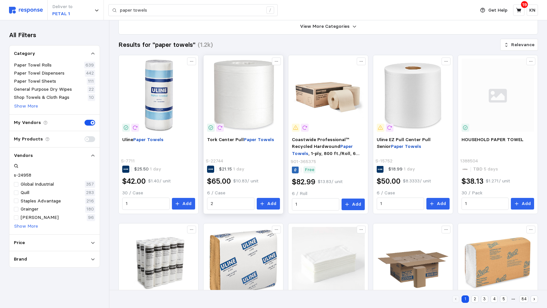
drag, startPoint x: 267, startPoint y: 206, endPoint x: 262, endPoint y: 212, distance: 7.5
click at [267, 206] on button "Add" at bounding box center [268, 204] width 23 height 12
click at [519, 9] on icon at bounding box center [519, 10] width 6 height 6
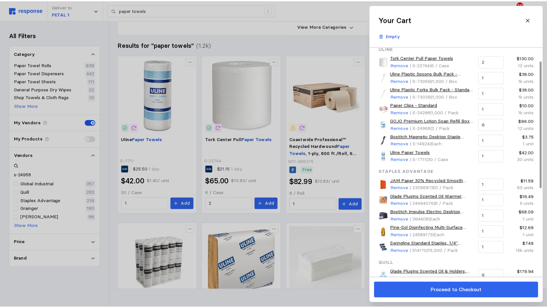
scroll to position [0, 0]
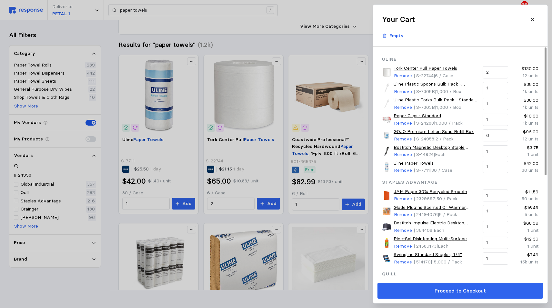
click at [531, 17] on icon at bounding box center [532, 20] width 6 height 6
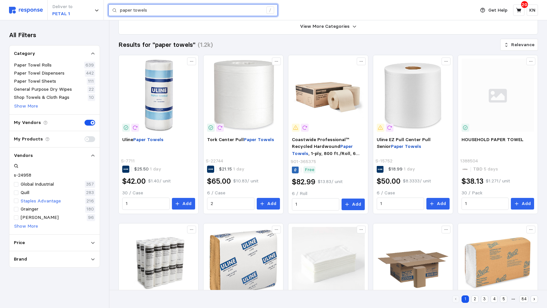
drag, startPoint x: 150, startPoint y: 12, endPoint x: 15, endPoint y: 191, distance: 224.3
click at [108, 11] on div "paper towels /" at bounding box center [192, 10] width 169 height 12
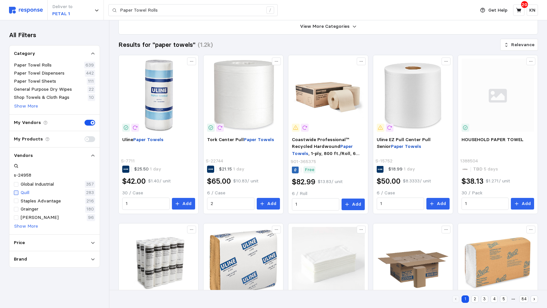
click at [17, 190] on div at bounding box center [16, 192] width 5 height 5
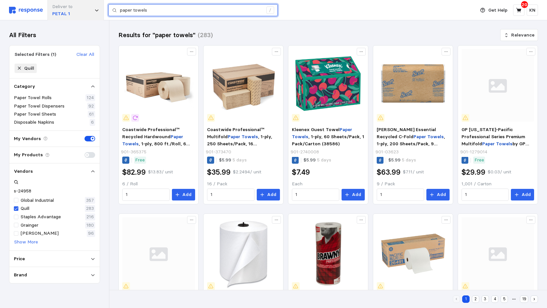
drag, startPoint x: 151, startPoint y: 11, endPoint x: 93, endPoint y: 9, distance: 59.0
click at [93, 9] on div "Deliver to PETAL 1 paper towels /" at bounding box center [240, 10] width 463 height 20
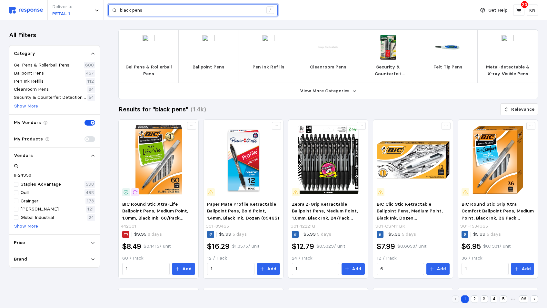
click at [162, 8] on input "black pens" at bounding box center [191, 11] width 143 height 12
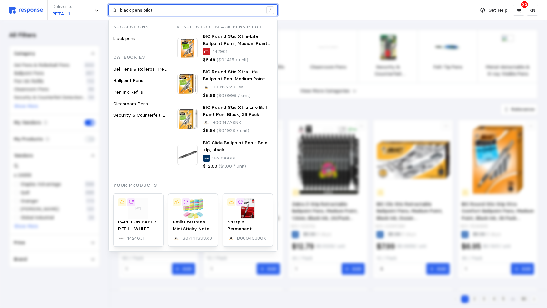
type input "black pens pilot"
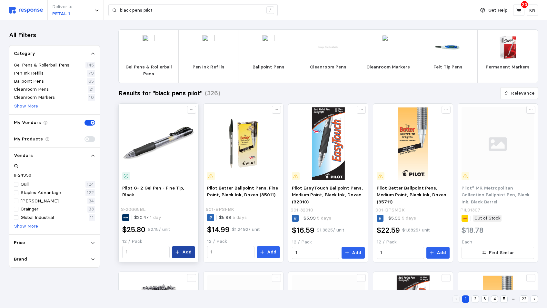
click at [184, 253] on p "Add" at bounding box center [186, 251] width 9 height 7
click at [517, 9] on icon at bounding box center [518, 10] width 5 height 5
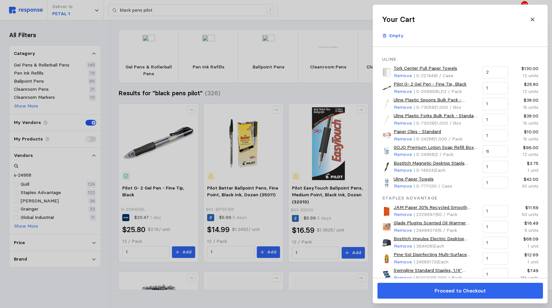
click at [279, 93] on div at bounding box center [276, 154] width 552 height 308
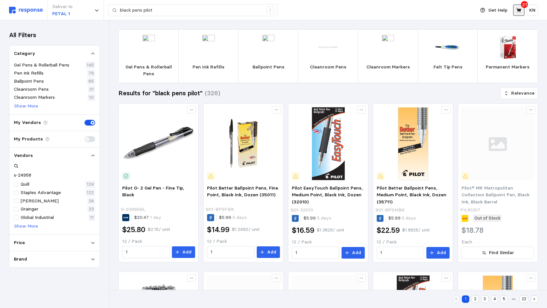
click at [520, 7] on icon at bounding box center [519, 10] width 6 height 6
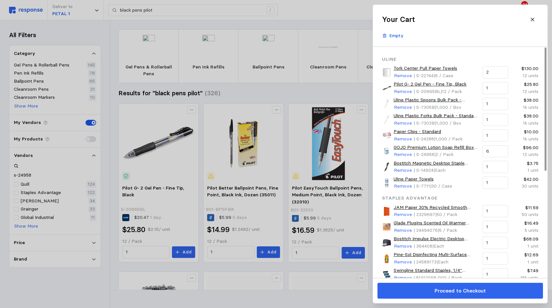
click at [437, 291] on p "Proceed to Checkout" at bounding box center [459, 290] width 51 height 8
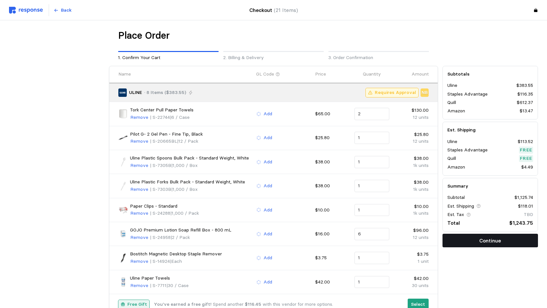
click at [488, 242] on p "Continue" at bounding box center [490, 240] width 22 height 8
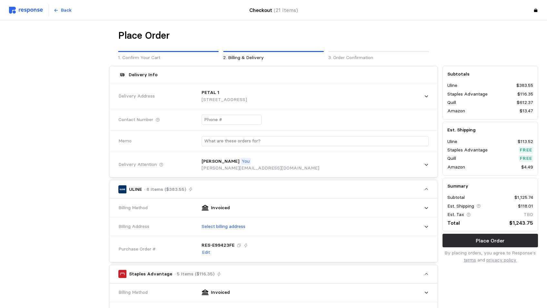
scroll to position [32, 0]
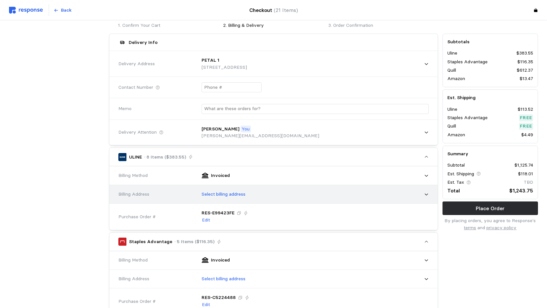
click at [426, 194] on icon at bounding box center [426, 194] width 3 height 2
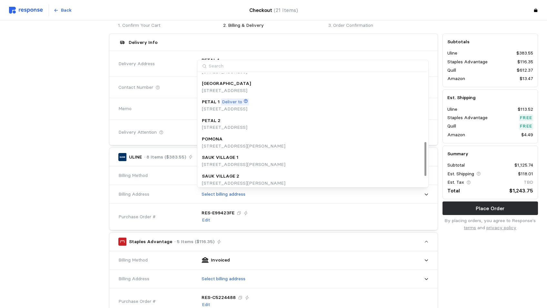
scroll to position [226, 0]
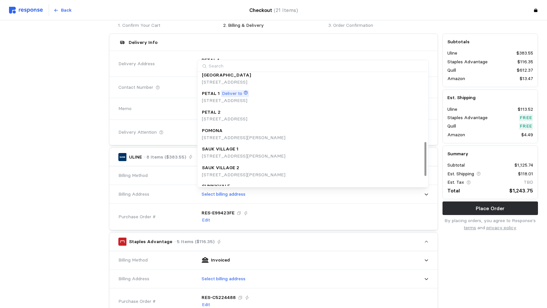
click at [227, 97] on p "[STREET_ADDRESS]" at bounding box center [225, 100] width 47 height 7
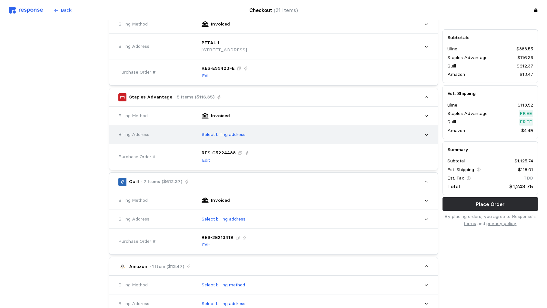
scroll to position [193, 0]
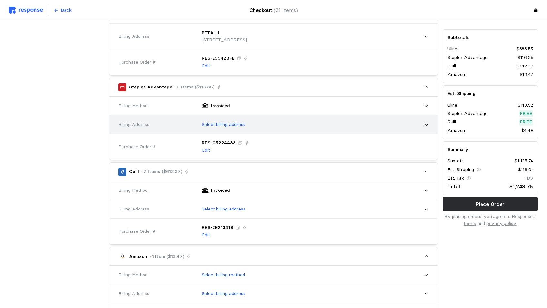
click at [425, 125] on icon at bounding box center [426, 124] width 5 height 5
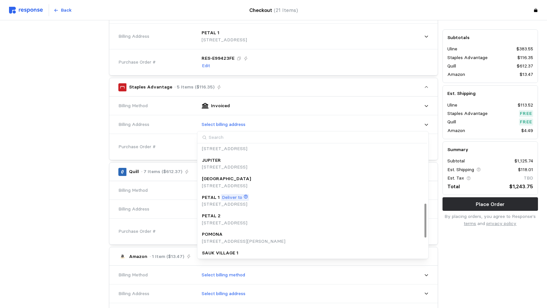
scroll to position [226, 0]
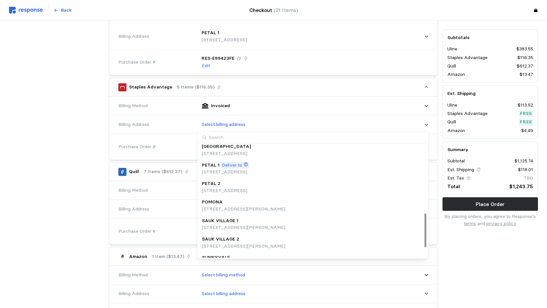
click at [232, 164] on p "Deliver to" at bounding box center [232, 164] width 20 height 7
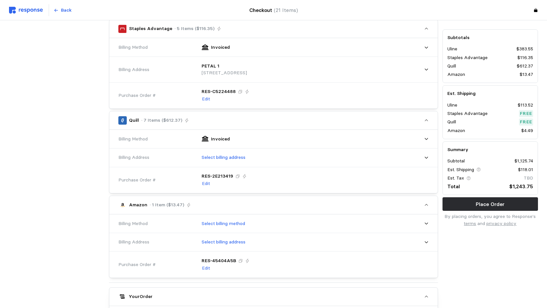
scroll to position [258, 0]
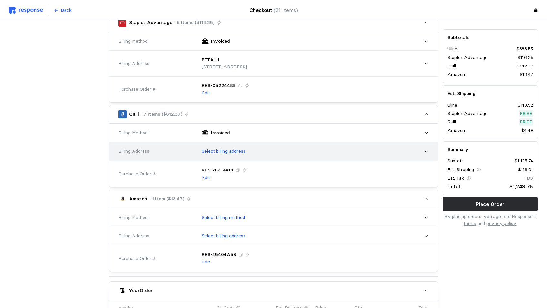
click at [426, 152] on icon at bounding box center [426, 152] width 3 height 2
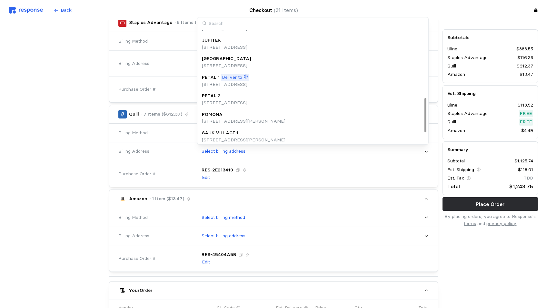
scroll to position [226, 0]
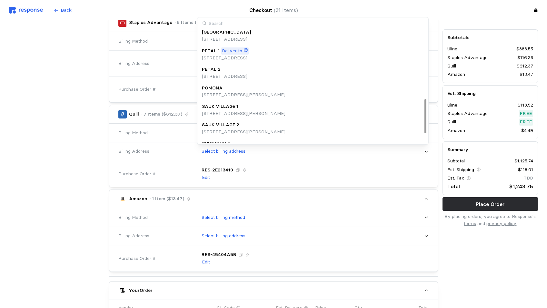
click at [231, 50] on p "Deliver to" at bounding box center [232, 50] width 20 height 7
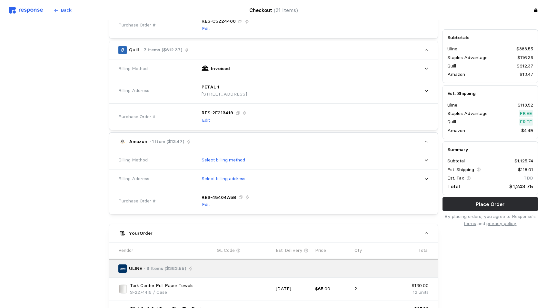
scroll to position [322, 0]
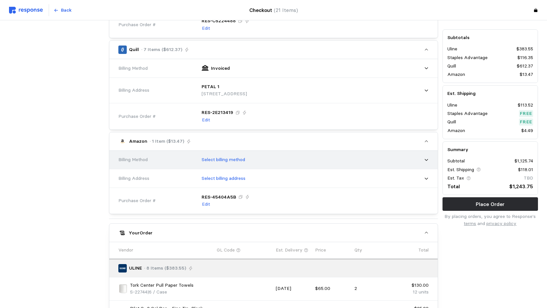
click at [425, 159] on icon at bounding box center [426, 160] width 3 height 2
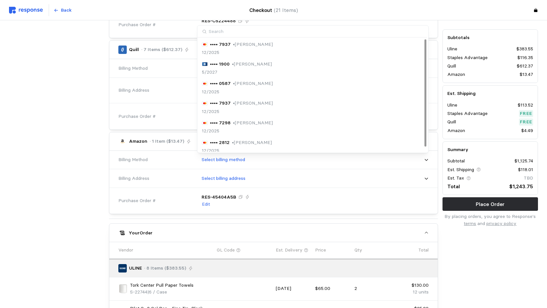
click at [241, 81] on p "• Jonathan Ross" at bounding box center [253, 83] width 40 height 7
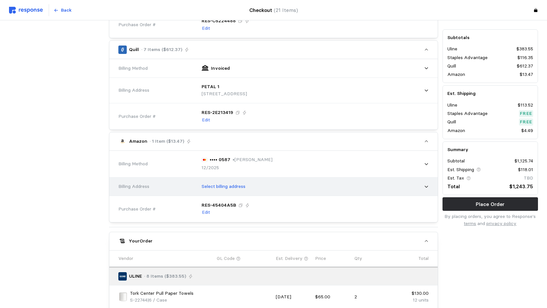
click at [426, 186] on icon at bounding box center [426, 186] width 5 height 5
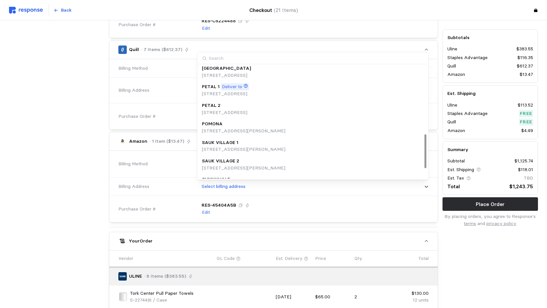
scroll to position [226, 0]
click at [228, 87] on p "Deliver to" at bounding box center [232, 85] width 20 height 7
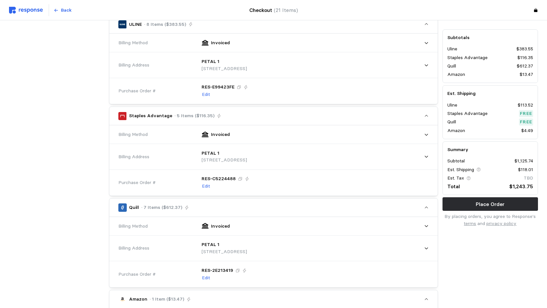
scroll to position [32, 0]
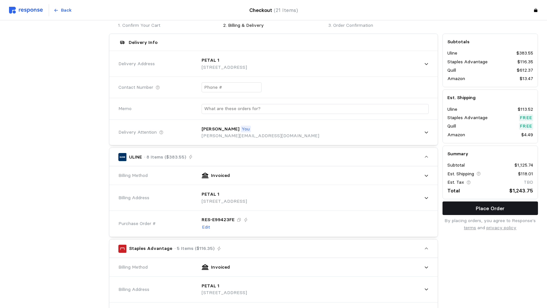
click at [486, 208] on p "Place Order" at bounding box center [489, 208] width 29 height 8
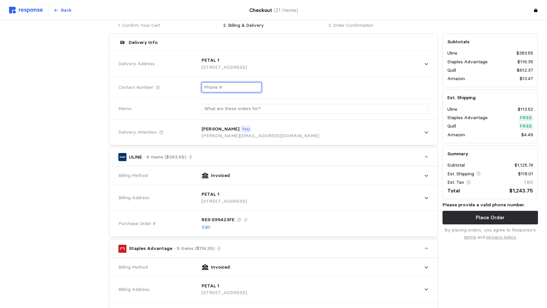
click at [239, 87] on input "text" at bounding box center [231, 87] width 55 height 9
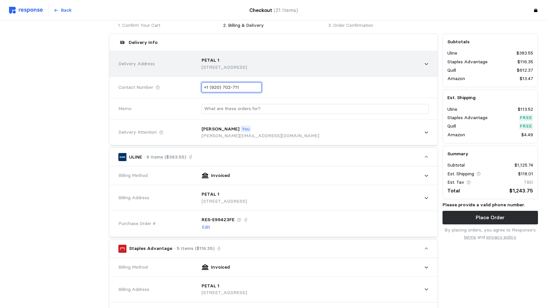
type input "+1 (920) 702-7116"
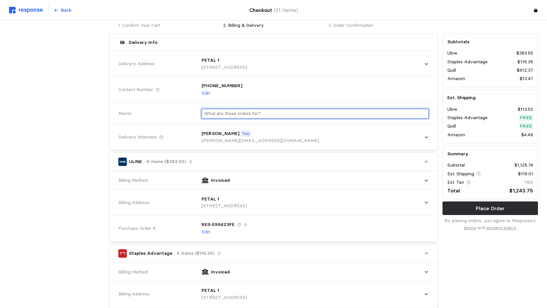
click at [256, 109] on input "text" at bounding box center [315, 113] width 222 height 9
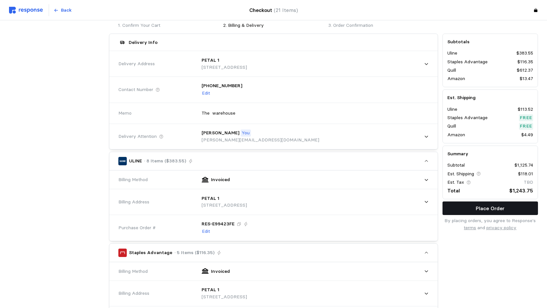
type input "The warehouse"
click at [500, 207] on p "Place Order" at bounding box center [489, 208] width 29 height 8
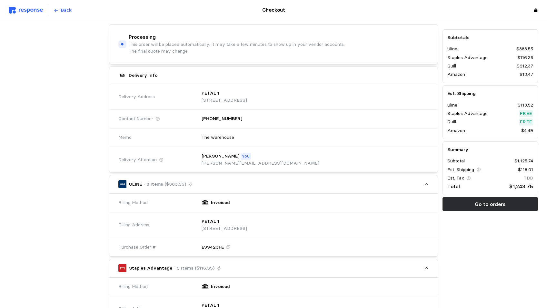
scroll to position [0, 0]
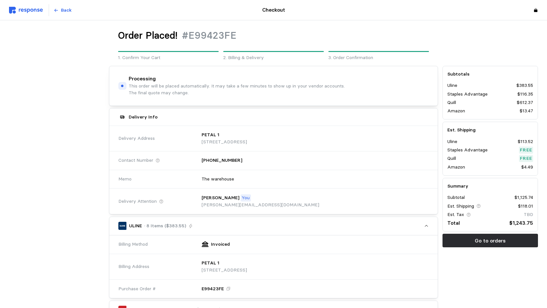
drag, startPoint x: 46, startPoint y: 113, endPoint x: 89, endPoint y: 76, distance: 56.3
click at [77, 37] on div at bounding box center [57, 45] width 100 height 36
